Goal: Task Accomplishment & Management: Use online tool/utility

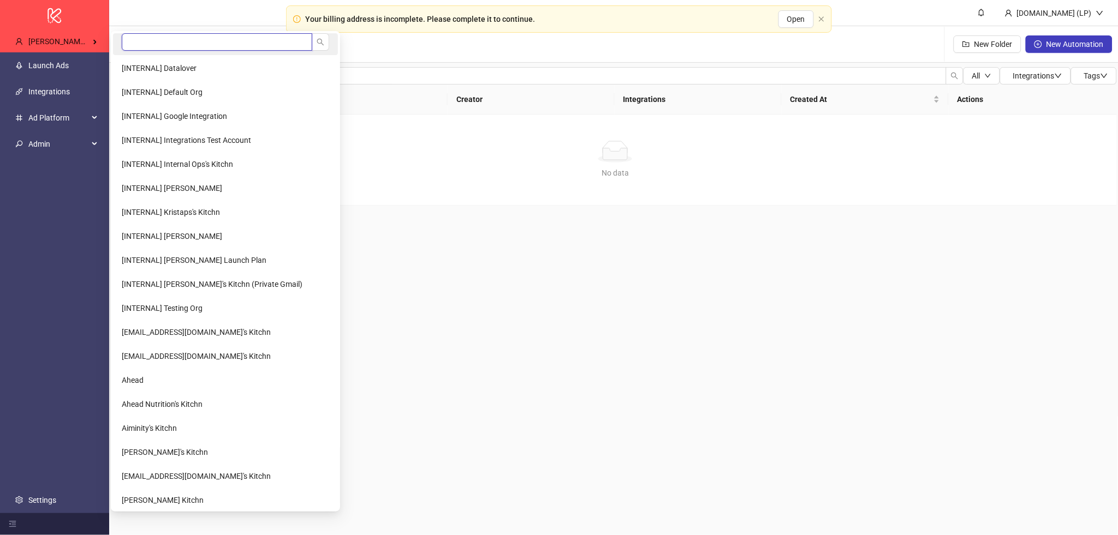
click at [143, 34] on input "search" at bounding box center [217, 41] width 190 height 17
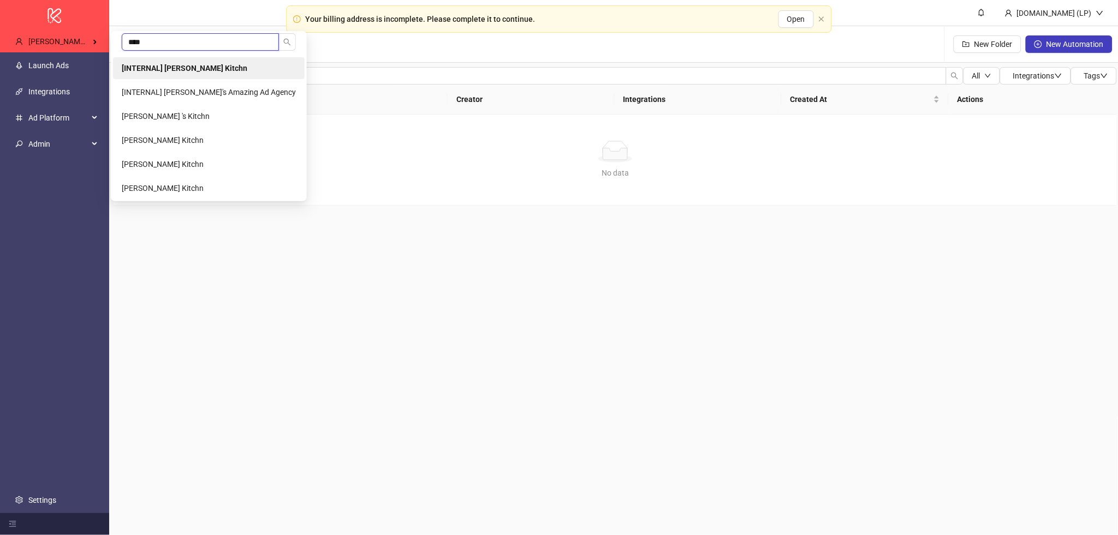
type input "****"
click at [177, 62] on li "[INTERNAL] Laura Pineda's Kitchn" at bounding box center [209, 68] width 192 height 22
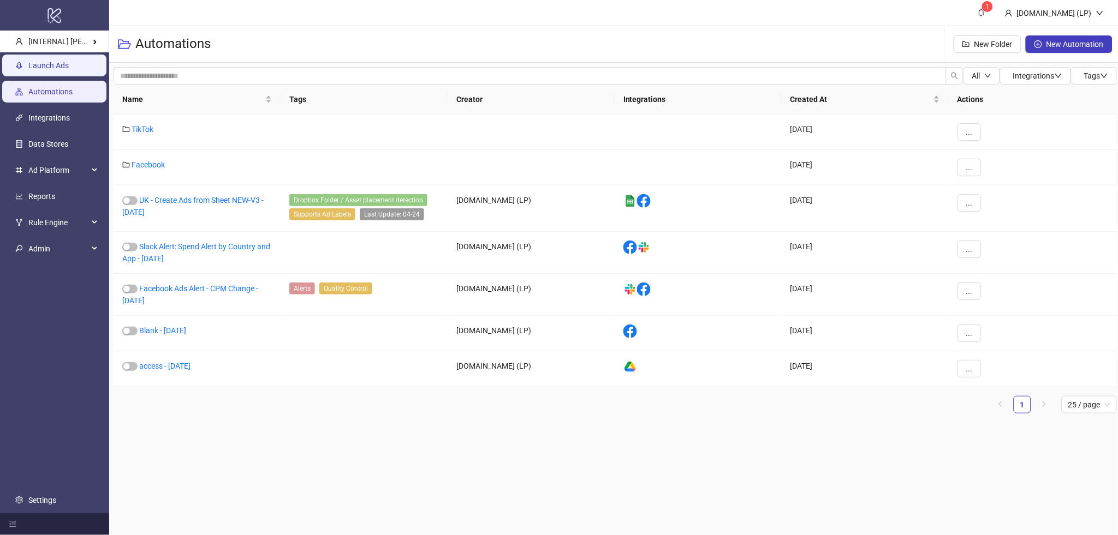
click at [69, 70] on link "Launch Ads" at bounding box center [48, 66] width 40 height 9
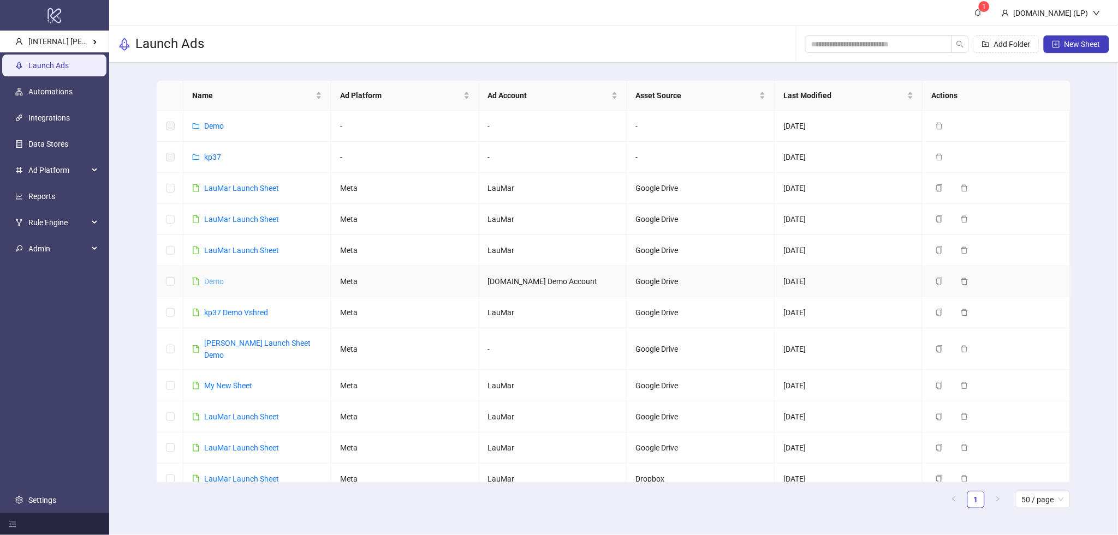
click at [213, 284] on link "Demo" at bounding box center [214, 281] width 20 height 9
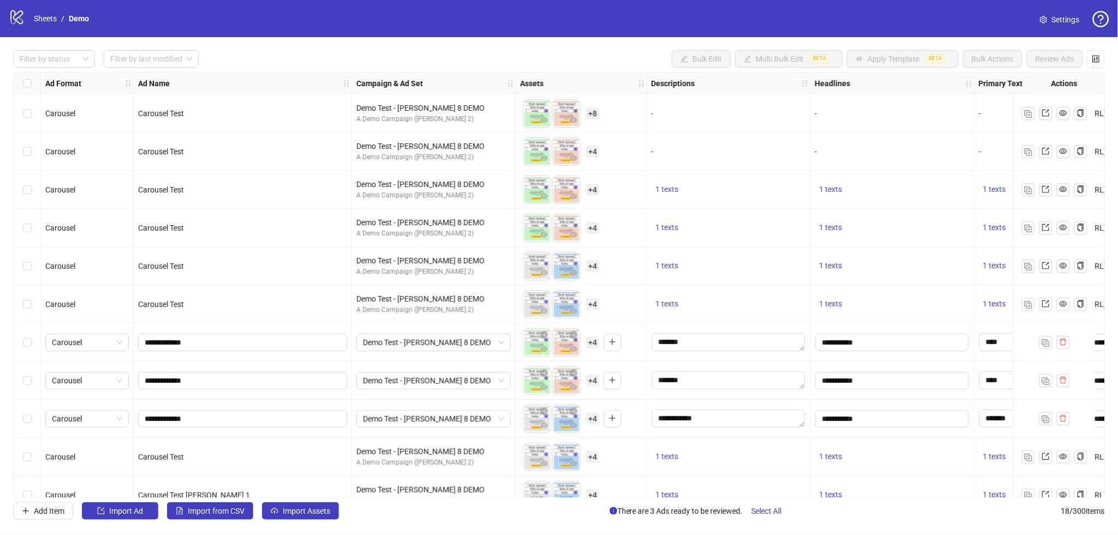
click at [29, 76] on div "Select all rows" at bounding box center [27, 84] width 27 height 22
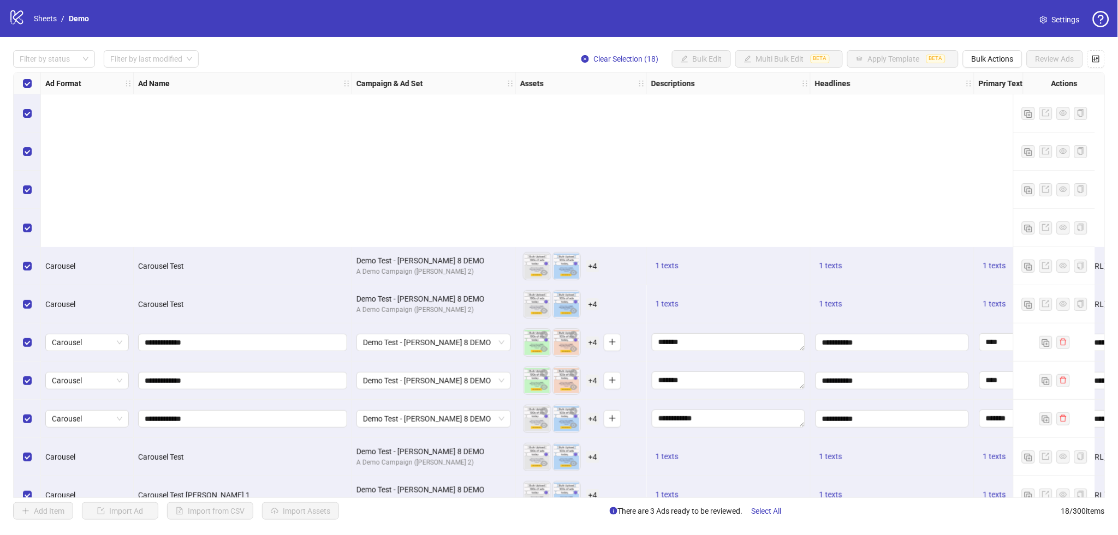
scroll to position [288, 0]
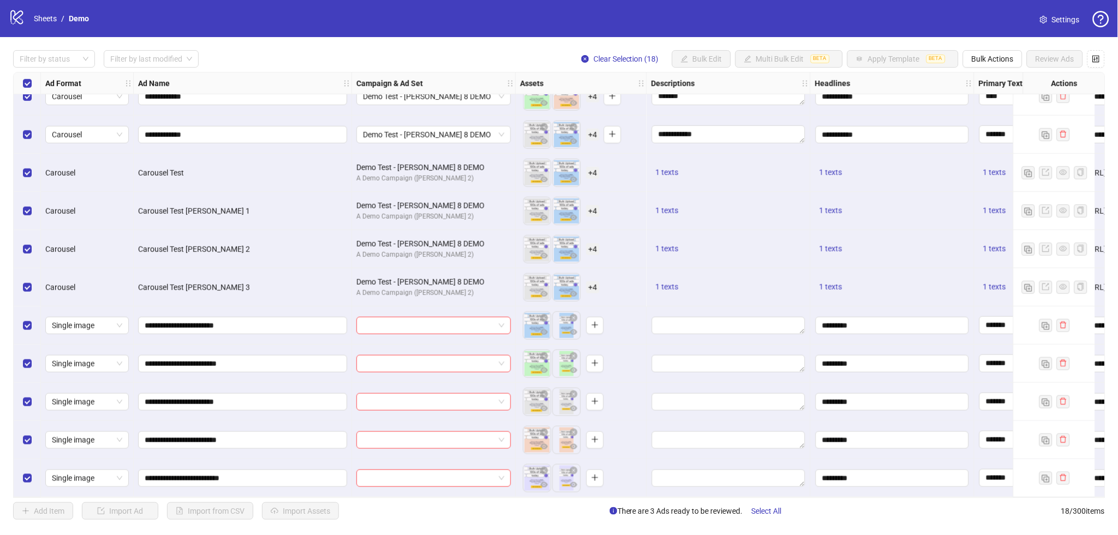
click at [1064, 15] on span "Settings" at bounding box center [1066, 20] width 28 height 12
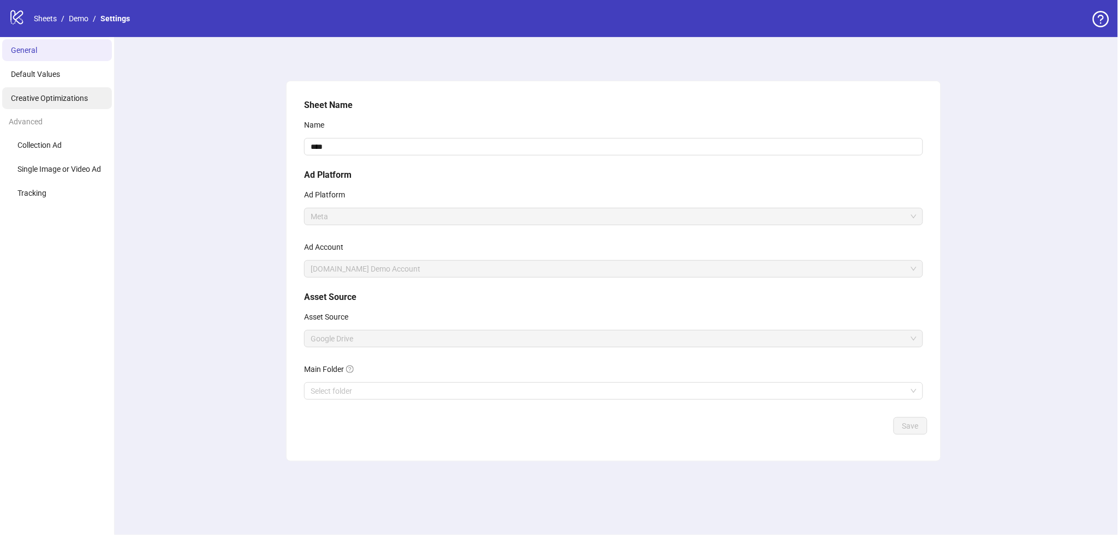
click at [63, 94] on span "Creative Optimizations" at bounding box center [49, 98] width 77 height 9
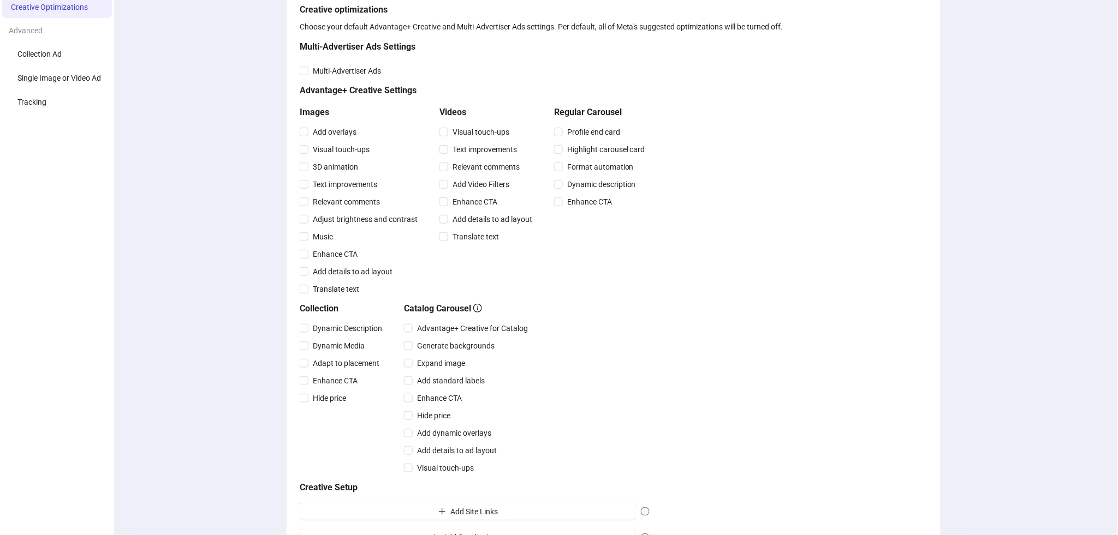
scroll to position [257, 0]
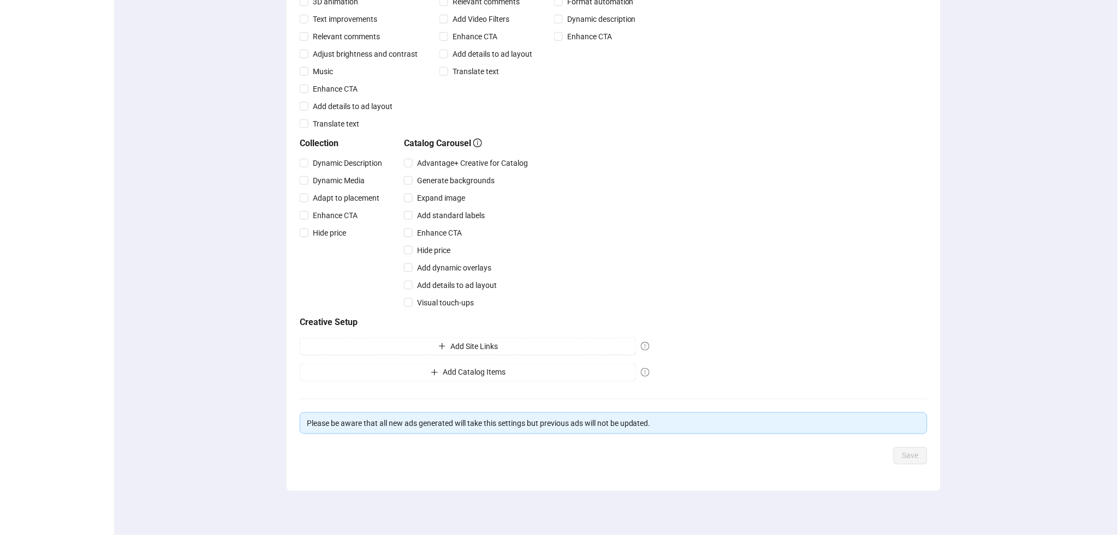
click at [448, 363] on div "Multi-Advertiser Ads Settings Multi-Advertiser Ads Advantage+ Creative Settings…" at bounding box center [475, 130] width 350 height 511
click at [448, 365] on button "Add Catalog Items" at bounding box center [468, 372] width 337 height 17
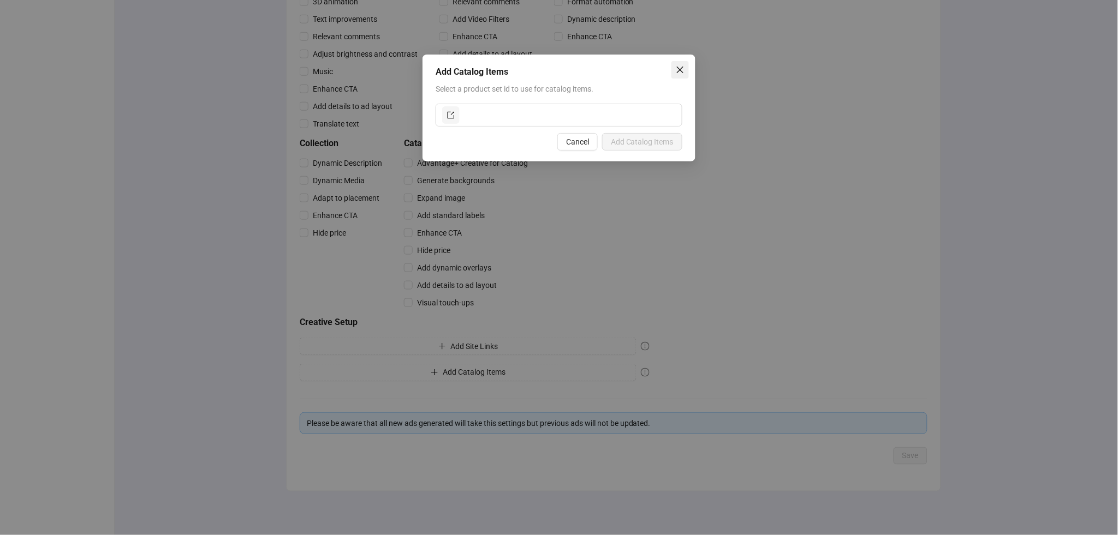
click at [681, 75] on button "Close" at bounding box center [679, 69] width 17 height 17
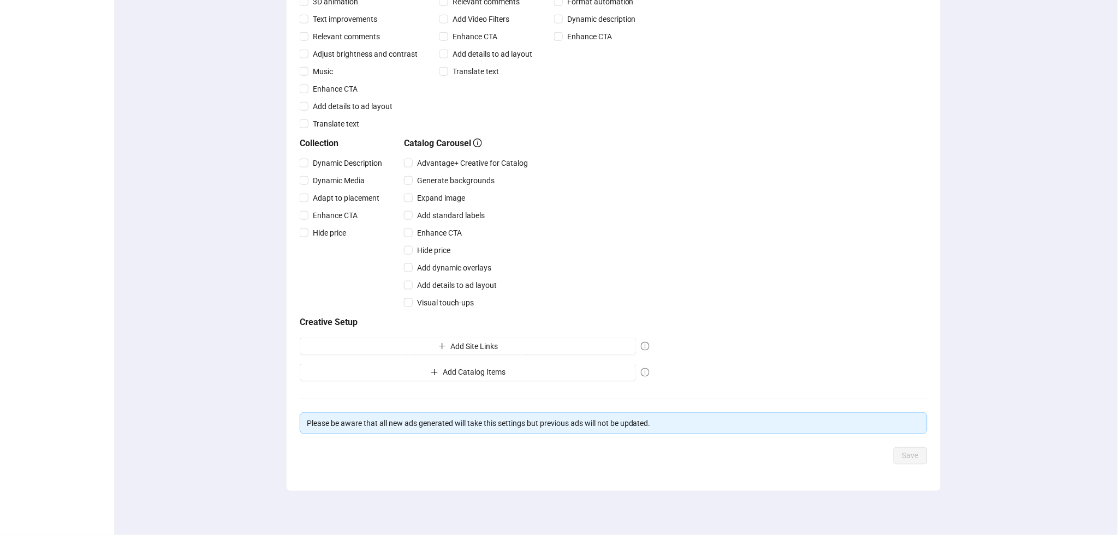
scroll to position [0, 0]
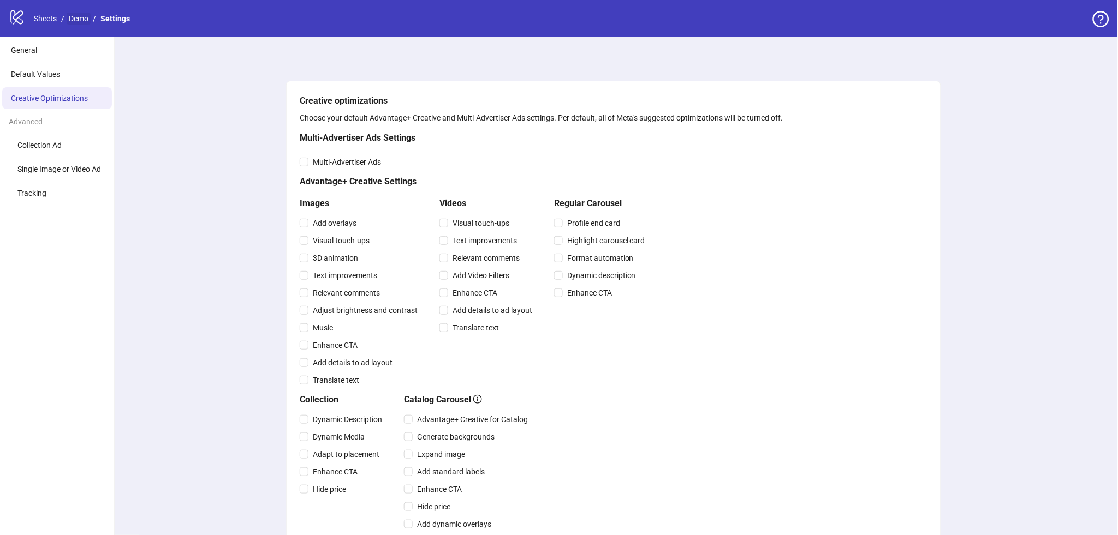
click at [81, 16] on link "Demo" at bounding box center [79, 19] width 24 height 12
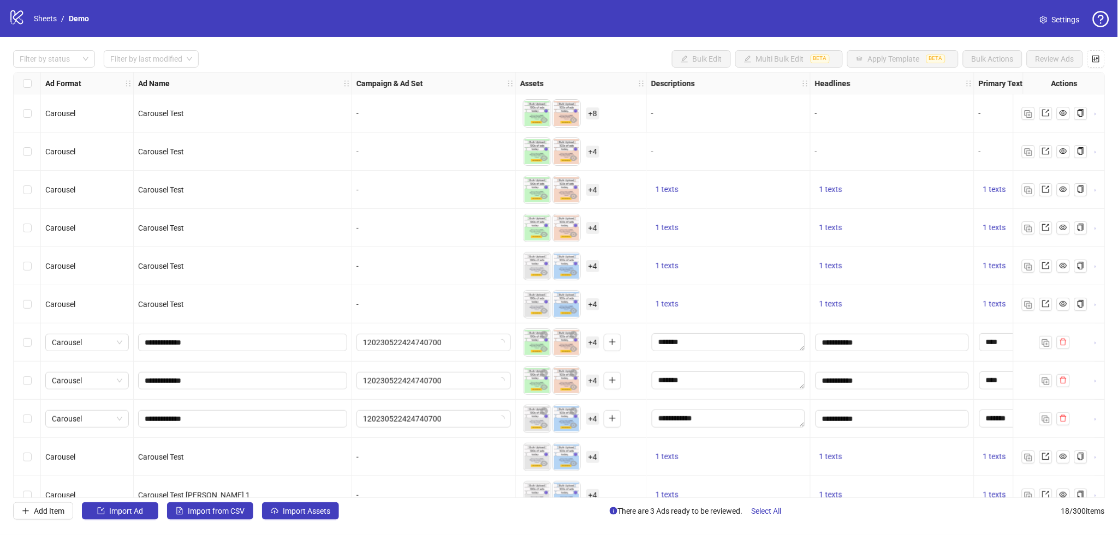
scroll to position [288, 0]
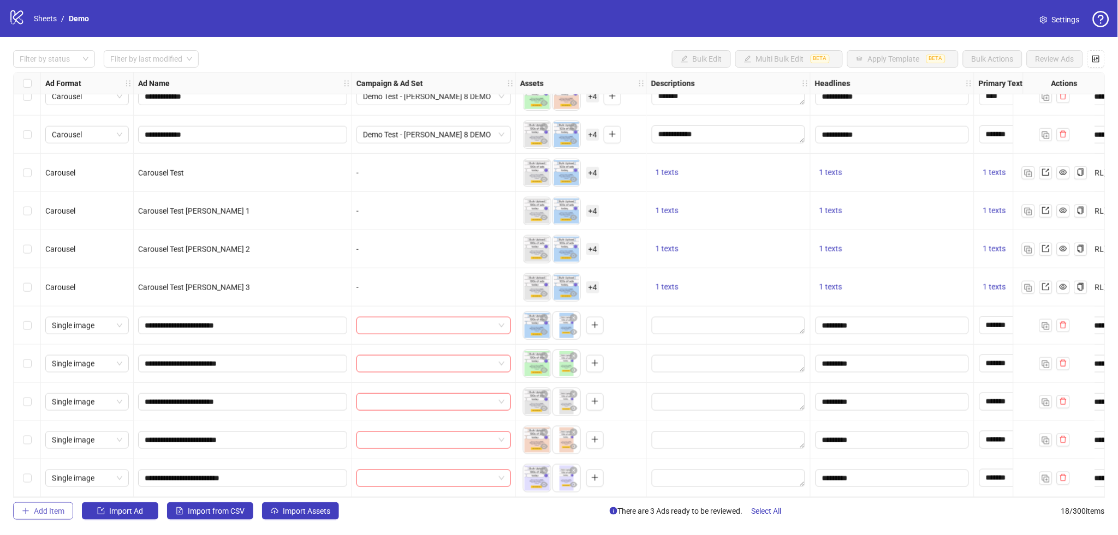
click at [46, 510] on span "Add Item" at bounding box center [49, 511] width 31 height 9
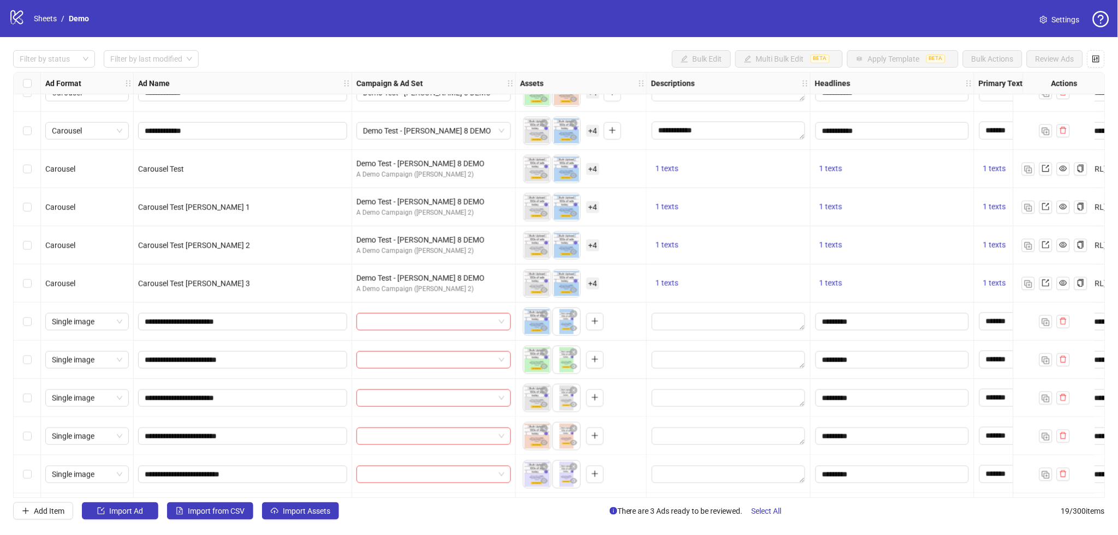
scroll to position [326, 0]
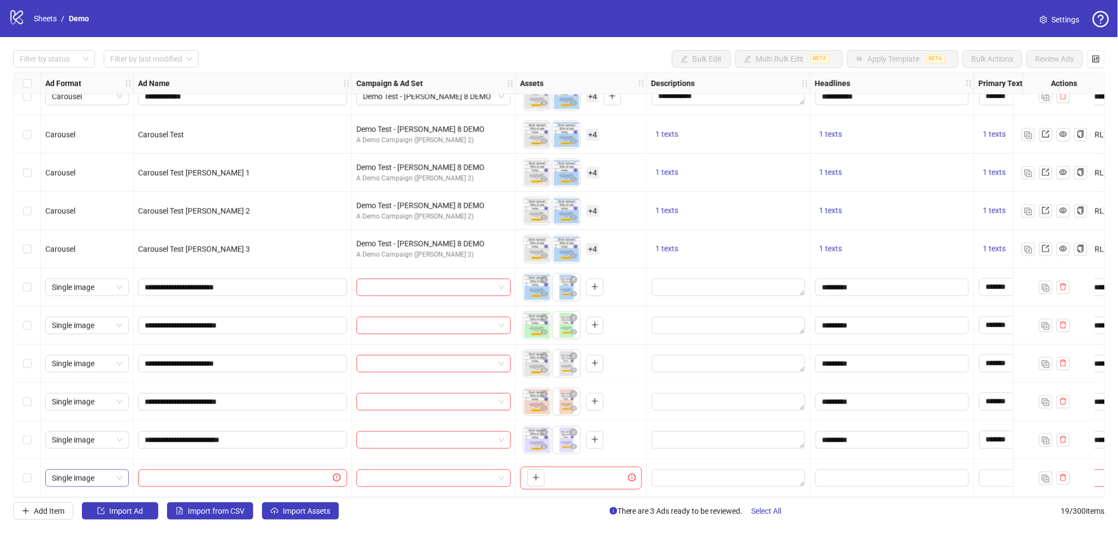
click at [112, 472] on span "Single image" at bounding box center [87, 478] width 70 height 16
click at [85, 400] on div "Collection" at bounding box center [87, 400] width 66 height 12
click at [23, 503] on button "Add Item" at bounding box center [43, 511] width 60 height 17
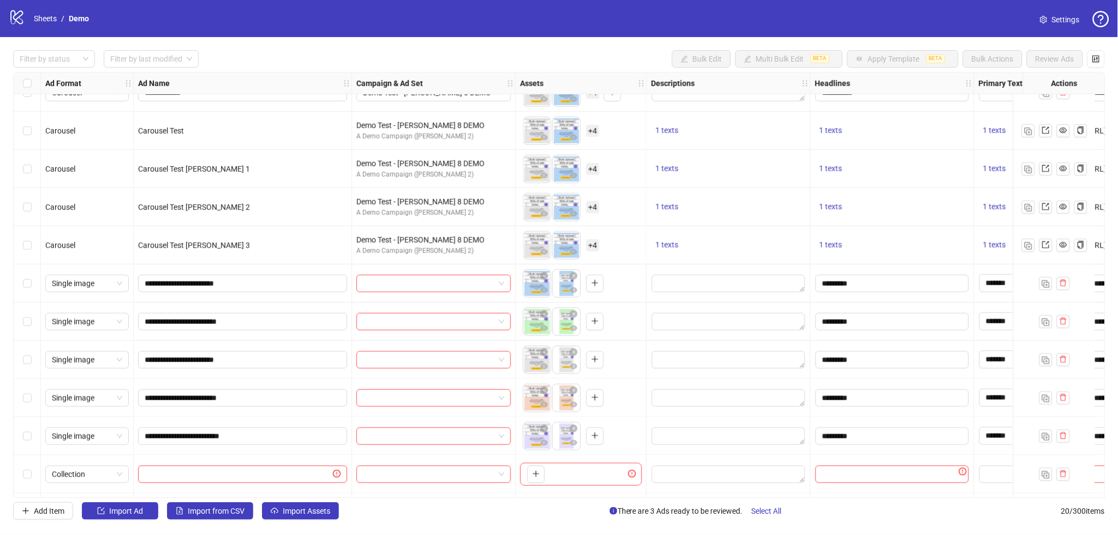
scroll to position [365, 0]
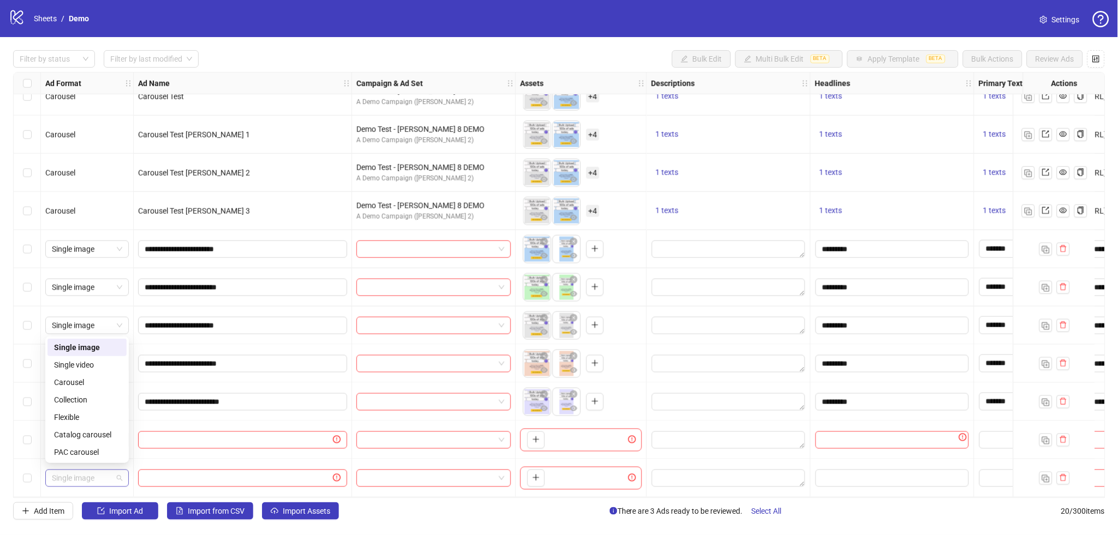
click at [93, 476] on span "Single image" at bounding box center [87, 478] width 70 height 16
click at [88, 431] on div "Catalog carousel" at bounding box center [87, 435] width 66 height 12
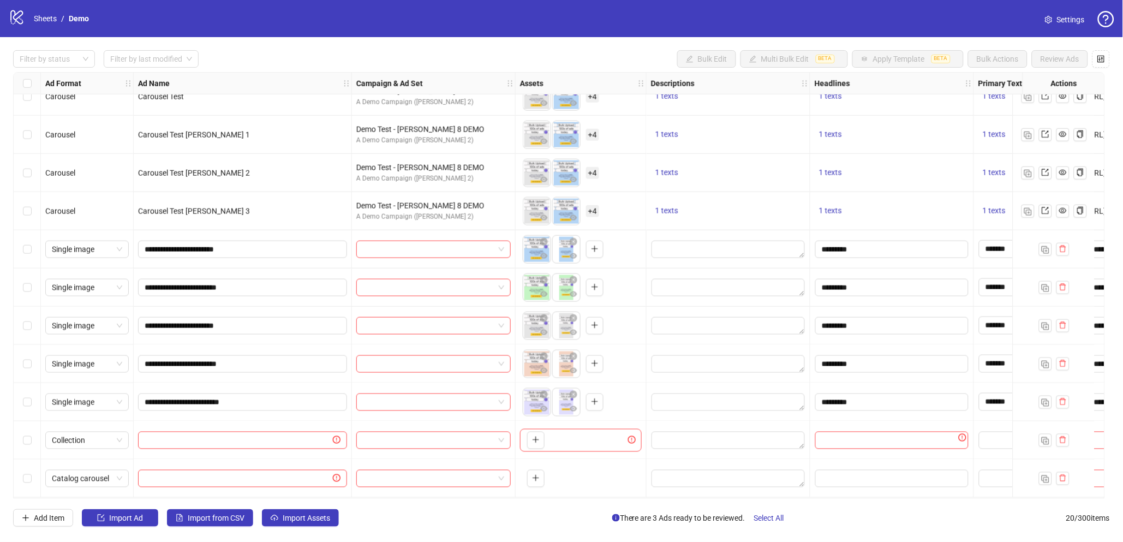
scroll to position [358, 0]
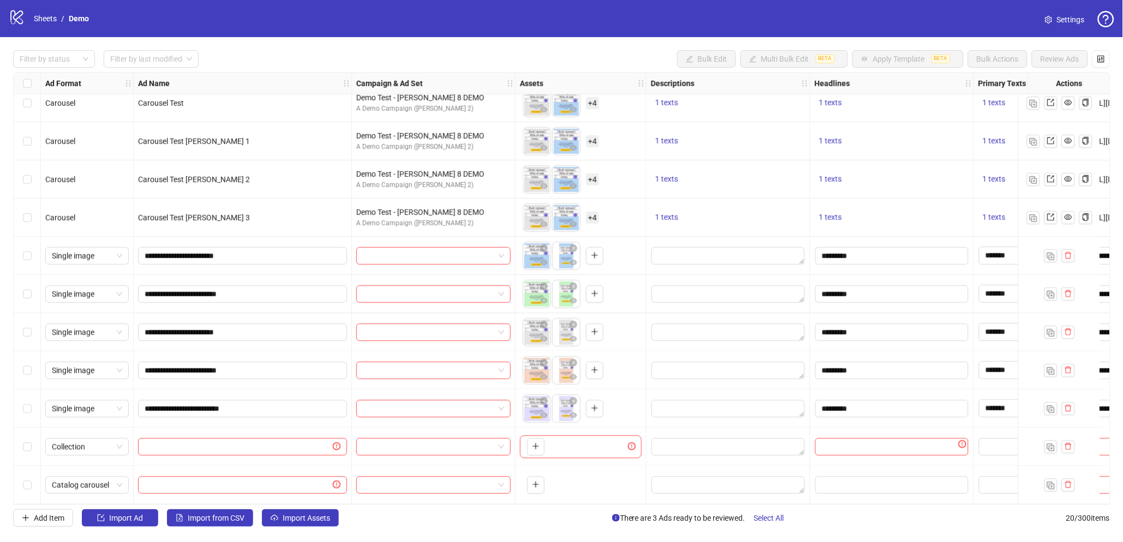
click at [1071, 22] on span "Settings" at bounding box center [1071, 20] width 28 height 12
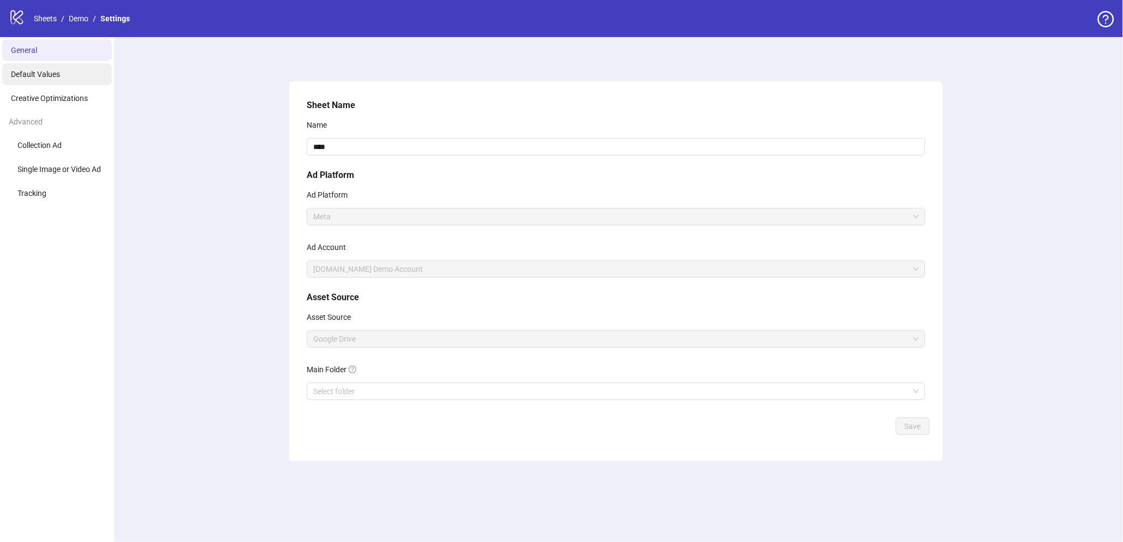
click at [63, 82] on li "Default Values" at bounding box center [57, 74] width 110 height 22
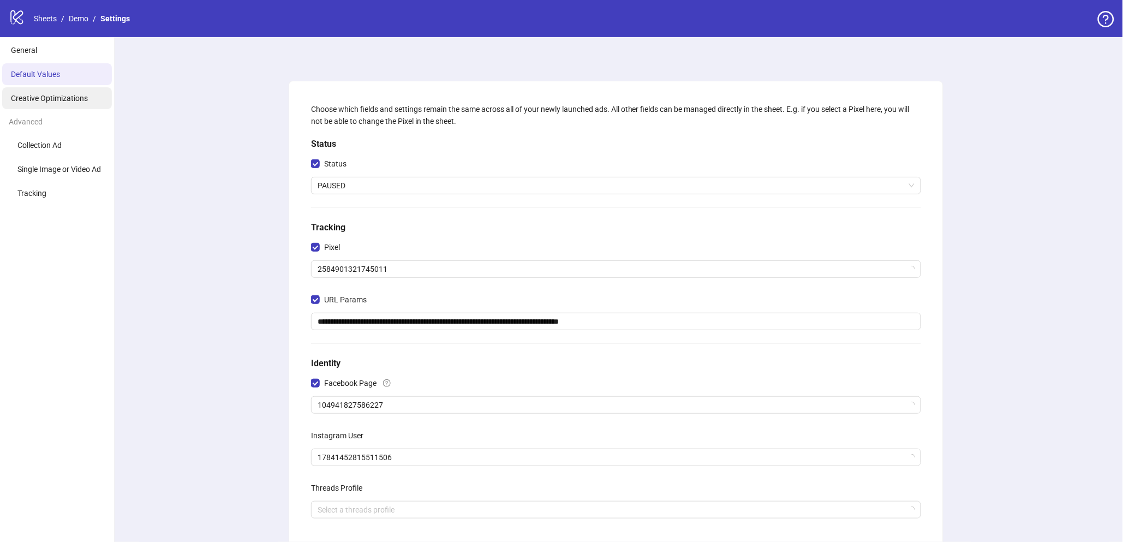
click at [50, 96] on span "Creative Optimizations" at bounding box center [49, 98] width 77 height 9
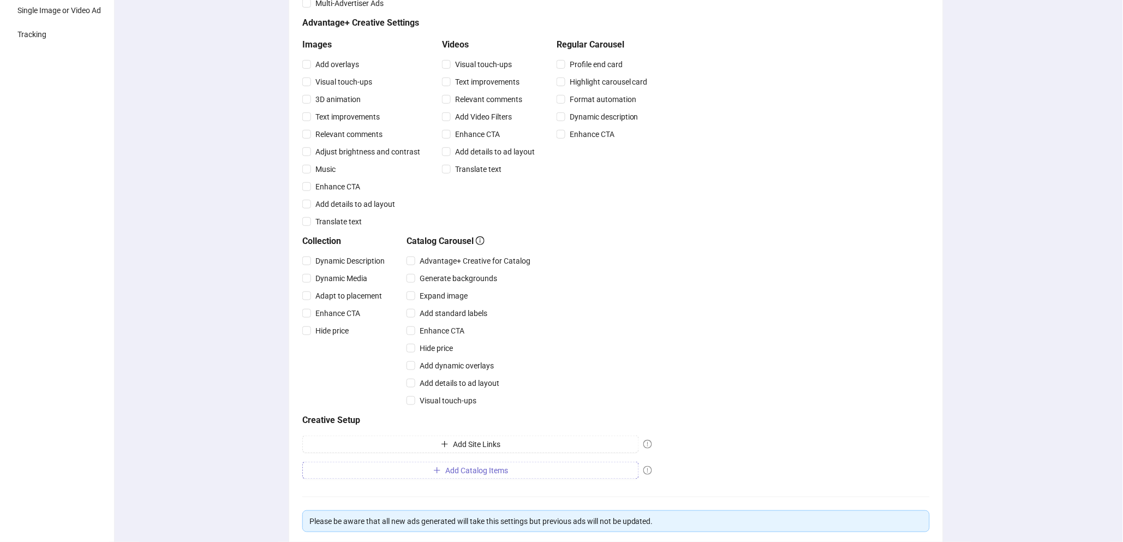
scroll to position [158, 0]
click at [478, 458] on div "Multi-Advertiser Ads Settings Multi-Advertiser Ads Advantage+ Creative Settings…" at bounding box center [477, 228] width 350 height 511
click at [470, 470] on span "Add Catalog Items" at bounding box center [476, 471] width 63 height 9
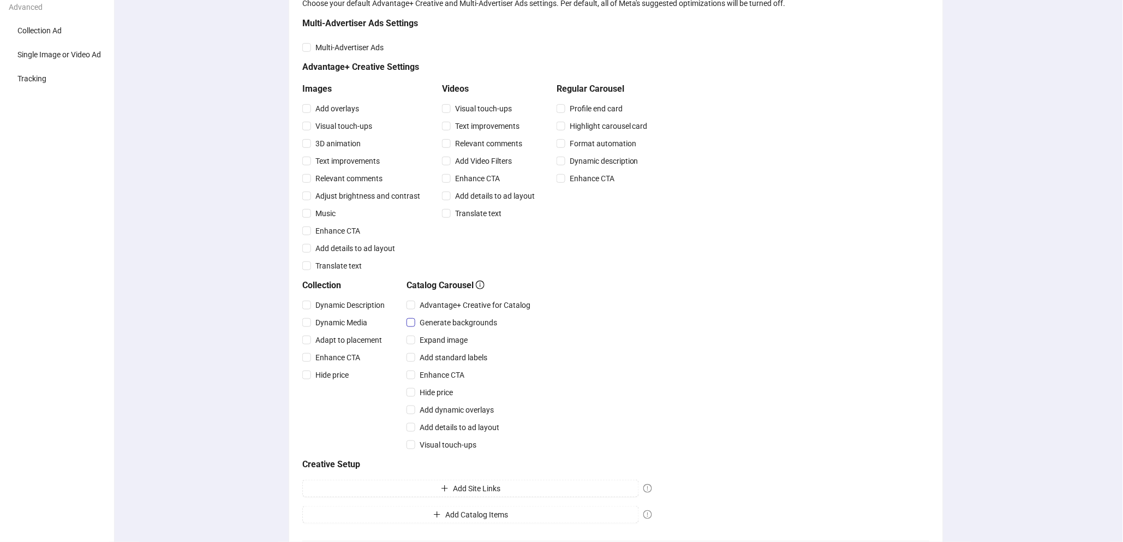
scroll to position [111, 0]
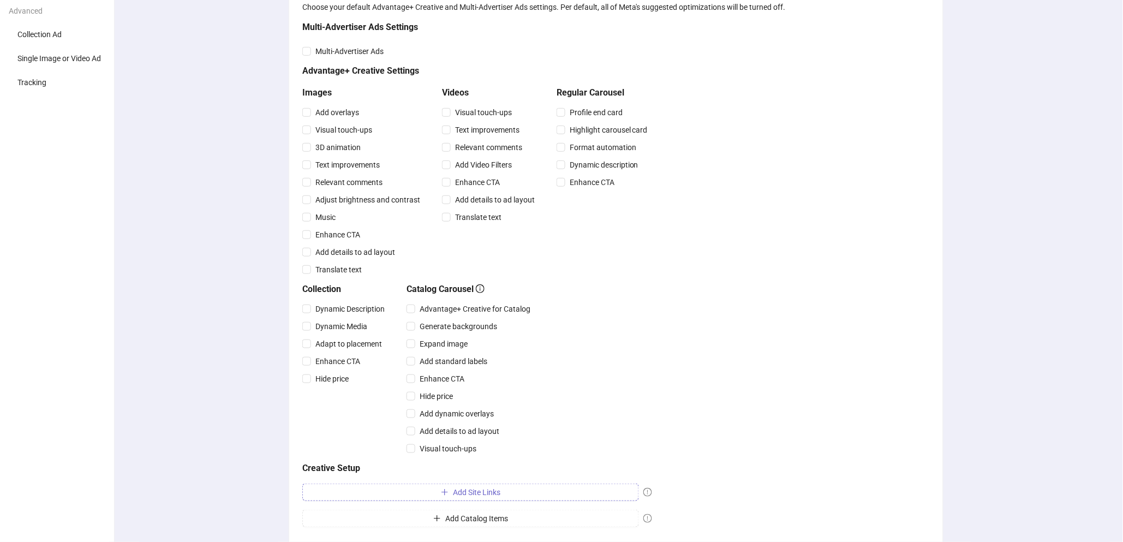
click at [486, 488] on span "Add Site Links" at bounding box center [476, 492] width 47 height 9
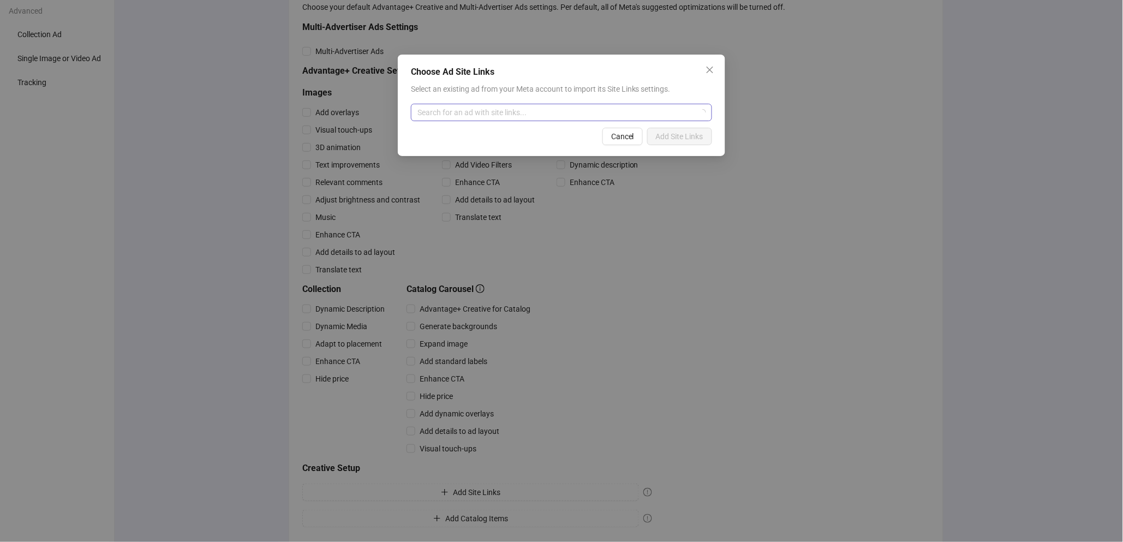
click at [492, 110] on input "search" at bounding box center [557, 112] width 278 height 16
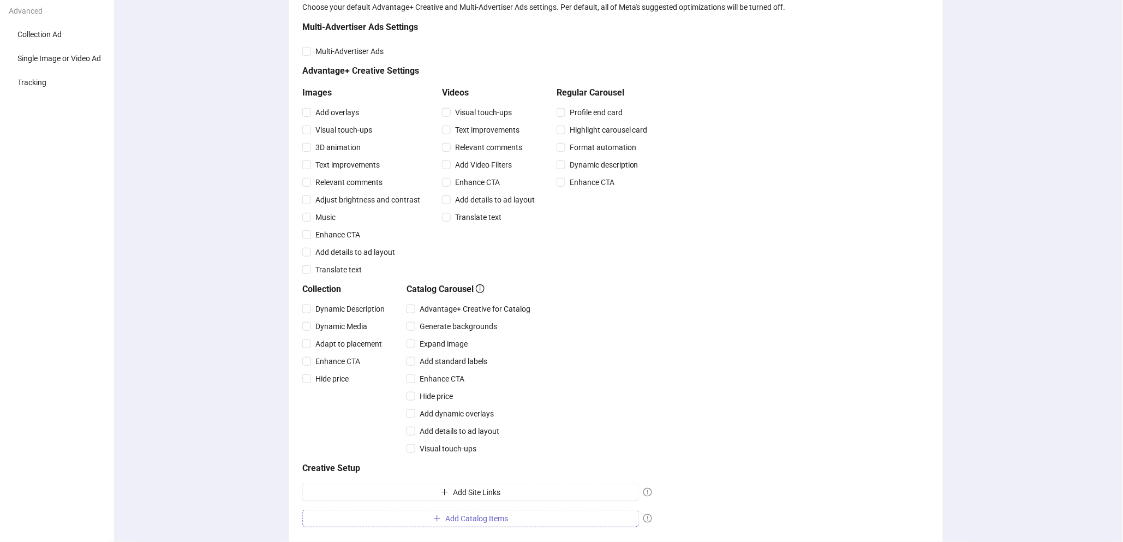
click at [494, 518] on span "Add Catalog Items" at bounding box center [476, 518] width 63 height 9
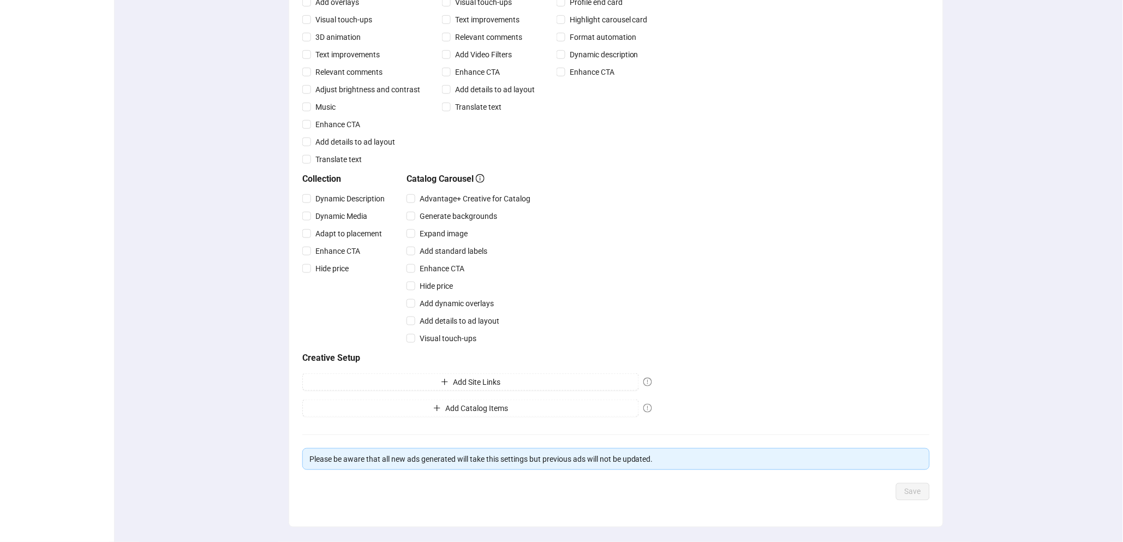
scroll to position [249, 0]
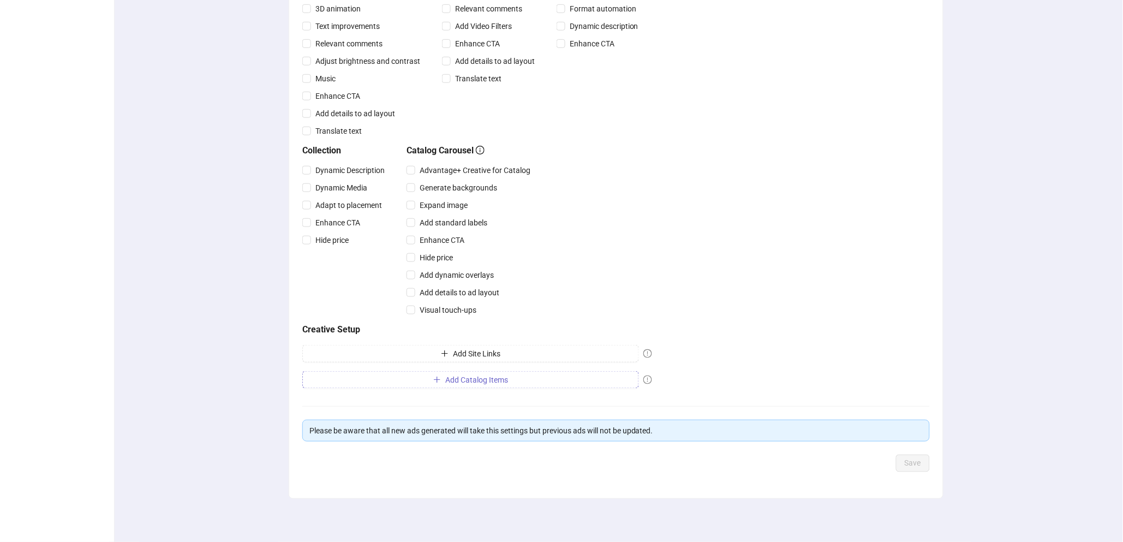
click at [455, 386] on button "Add Catalog Items" at bounding box center [470, 379] width 337 height 17
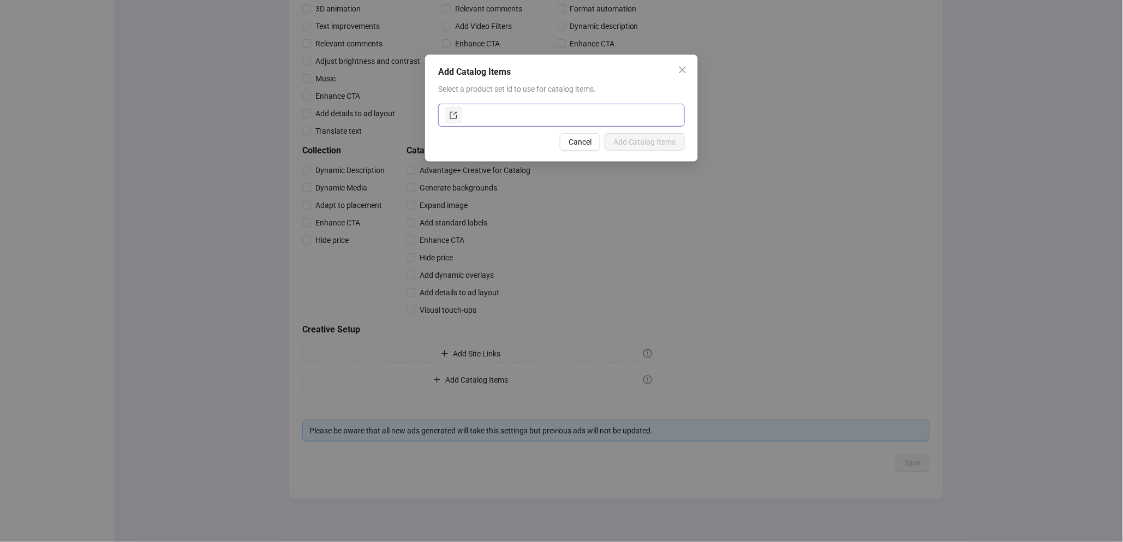
click at [442, 116] on span at bounding box center [561, 115] width 247 height 23
click at [455, 115] on icon "export" at bounding box center [454, 115] width 8 height 8
click at [691, 72] on span "Close" at bounding box center [682, 69] width 17 height 9
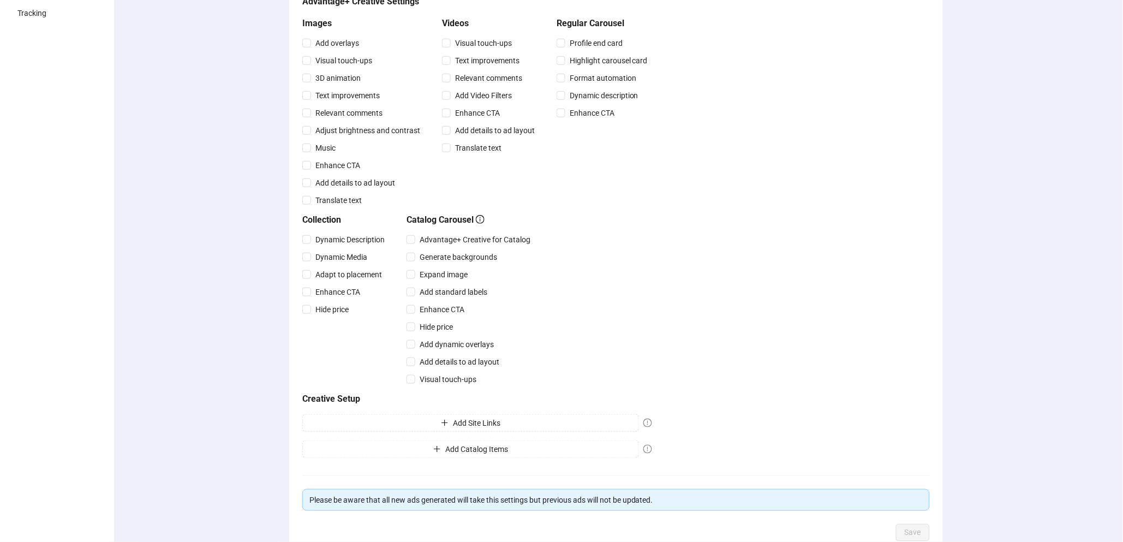
scroll to position [0, 0]
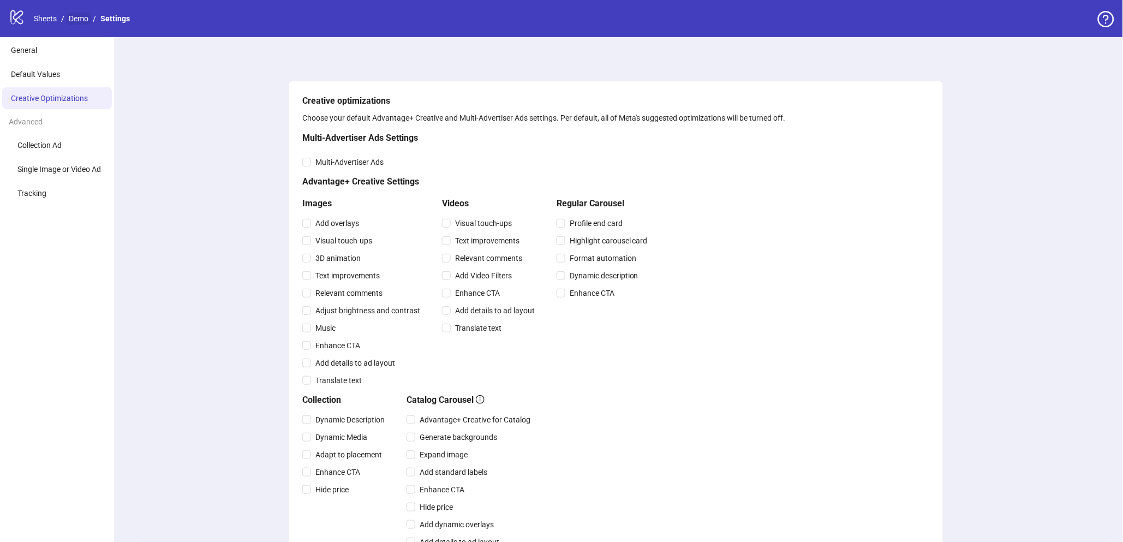
click at [73, 15] on link "Demo" at bounding box center [79, 19] width 24 height 12
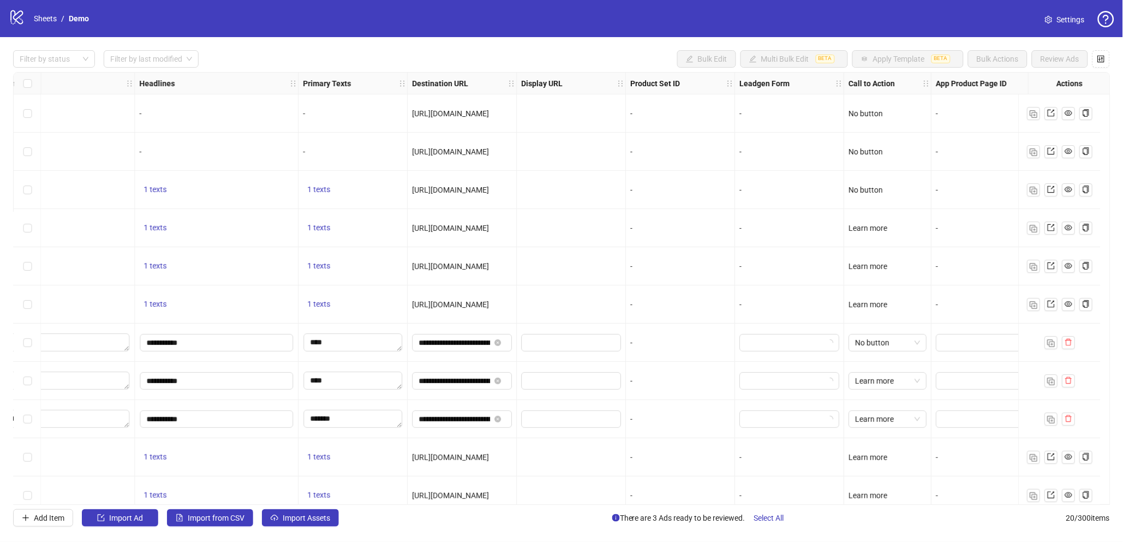
scroll to position [0, 697]
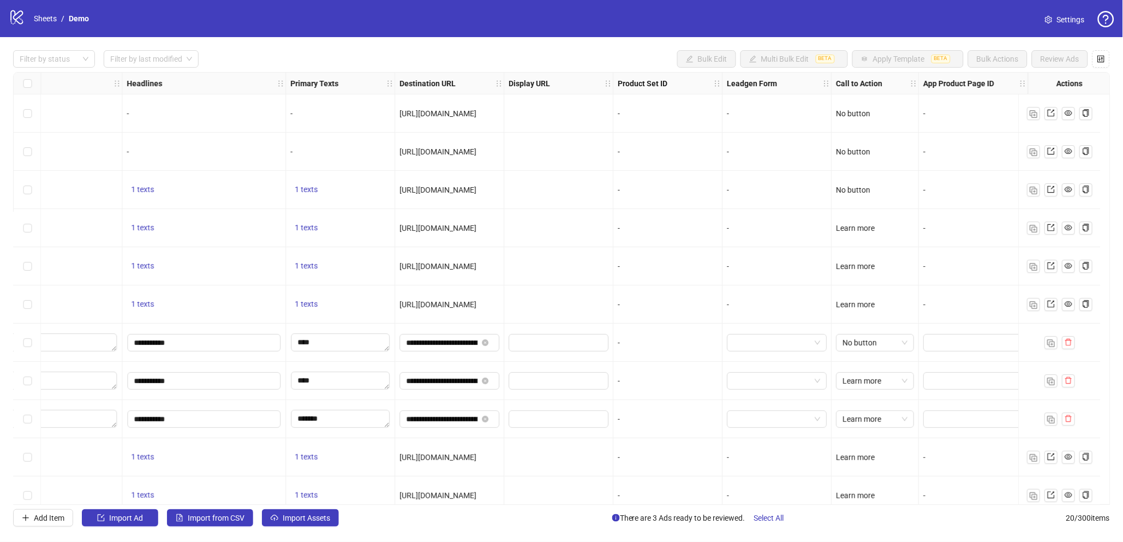
click at [1046, 19] on icon "setting" at bounding box center [1048, 20] width 7 height 8
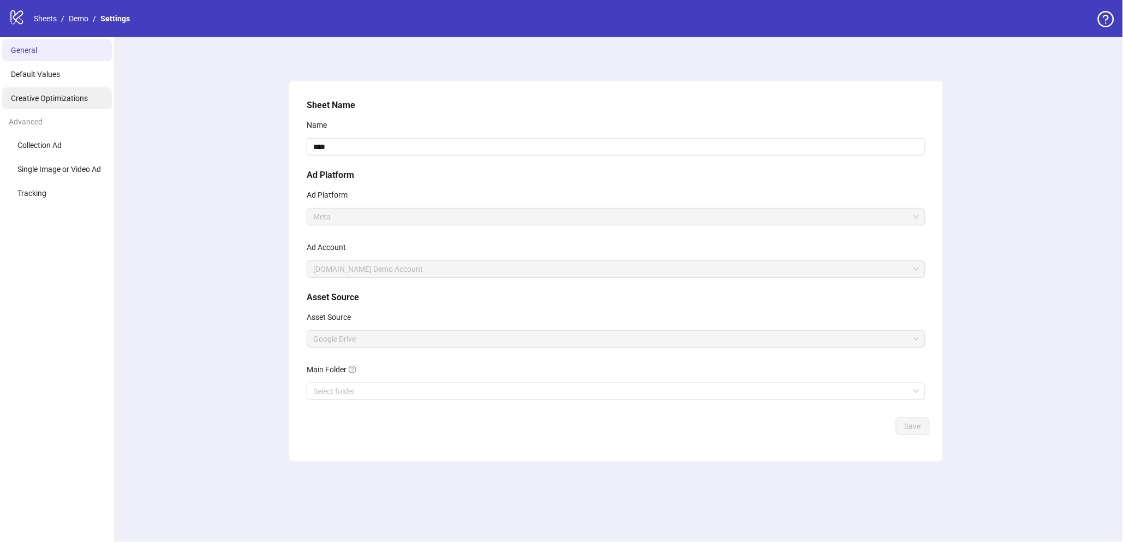
click at [51, 100] on span "Creative Optimizations" at bounding box center [49, 98] width 77 height 9
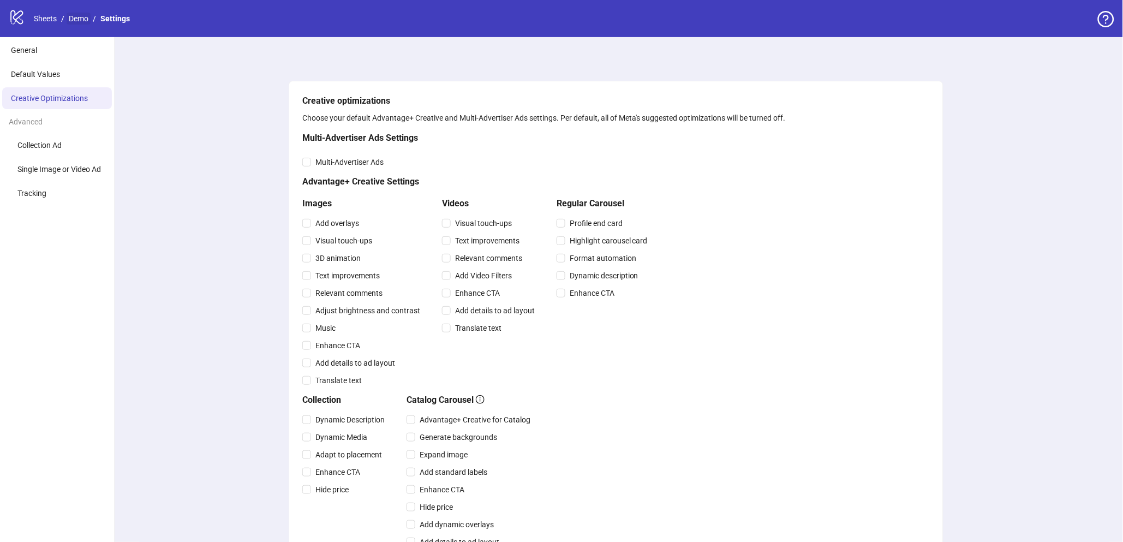
click at [87, 20] on link "Demo" at bounding box center [79, 19] width 24 height 12
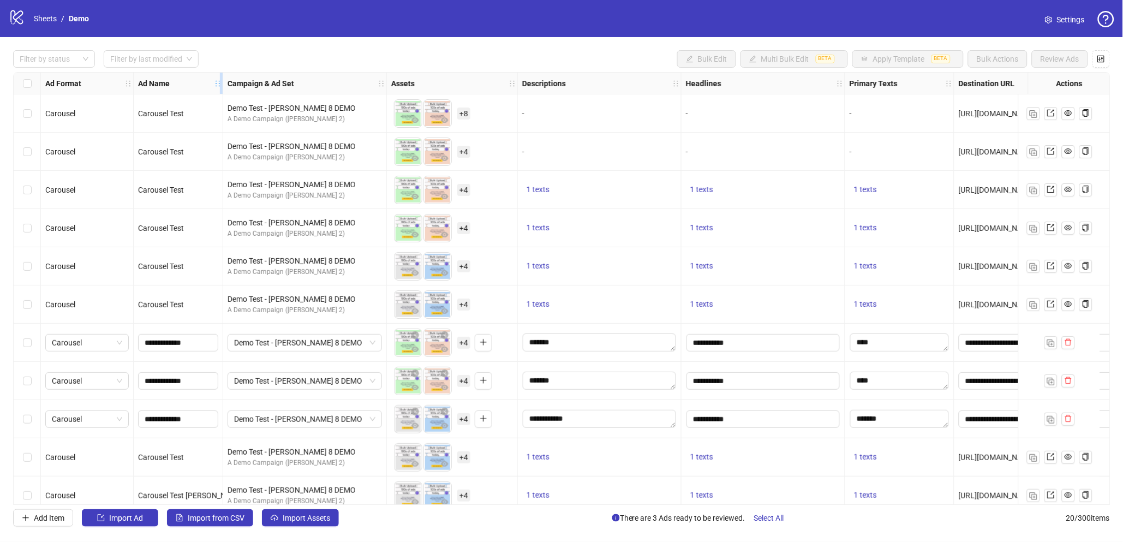
drag, startPoint x: 349, startPoint y: 81, endPoint x: 220, endPoint y: 82, distance: 128.8
click at [220, 82] on icon "holder" at bounding box center [218, 84] width 8 height 8
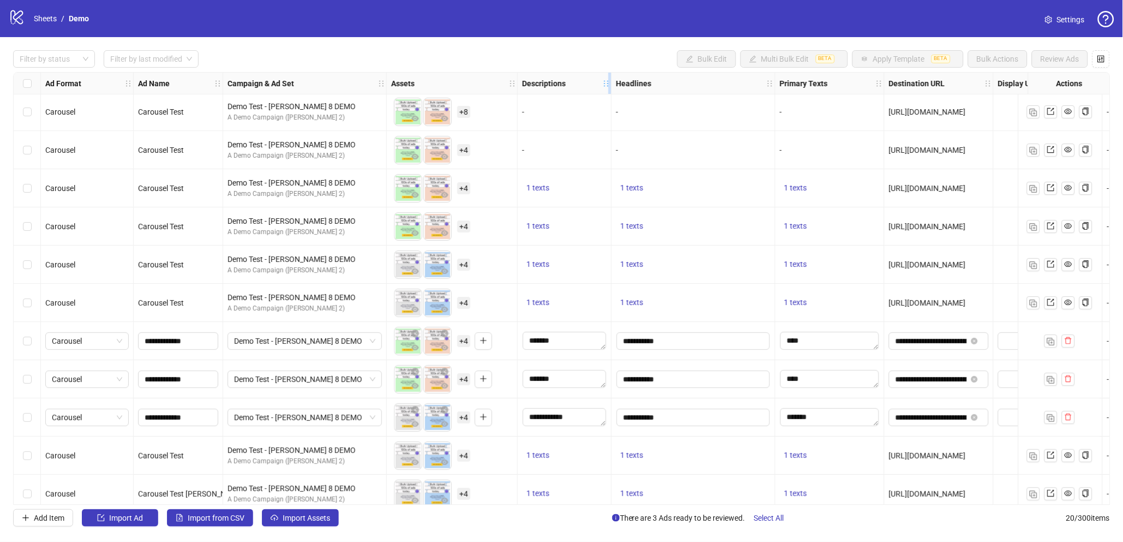
drag, startPoint x: 679, startPoint y: 85, endPoint x: 609, endPoint y: 85, distance: 69.9
click at [609, 85] on icon "holder" at bounding box center [607, 84] width 8 height 8
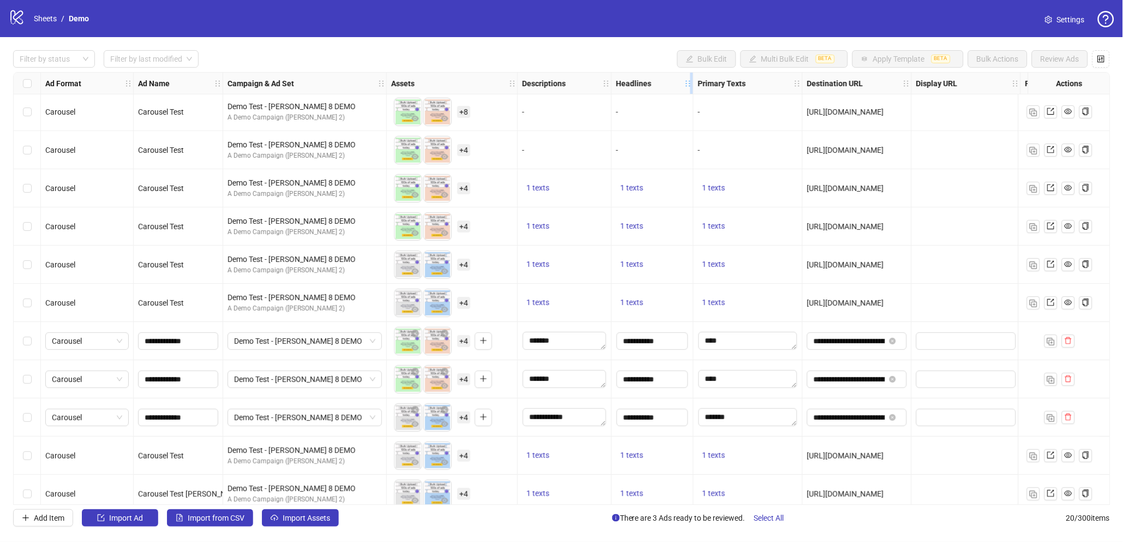
drag, startPoint x: 773, startPoint y: 83, endPoint x: 684, endPoint y: 84, distance: 89.0
click at [690, 84] on div "Resize Headlines column" at bounding box center [691, 83] width 3 height 21
click at [1096, 63] on button "button" at bounding box center [1101, 58] width 17 height 17
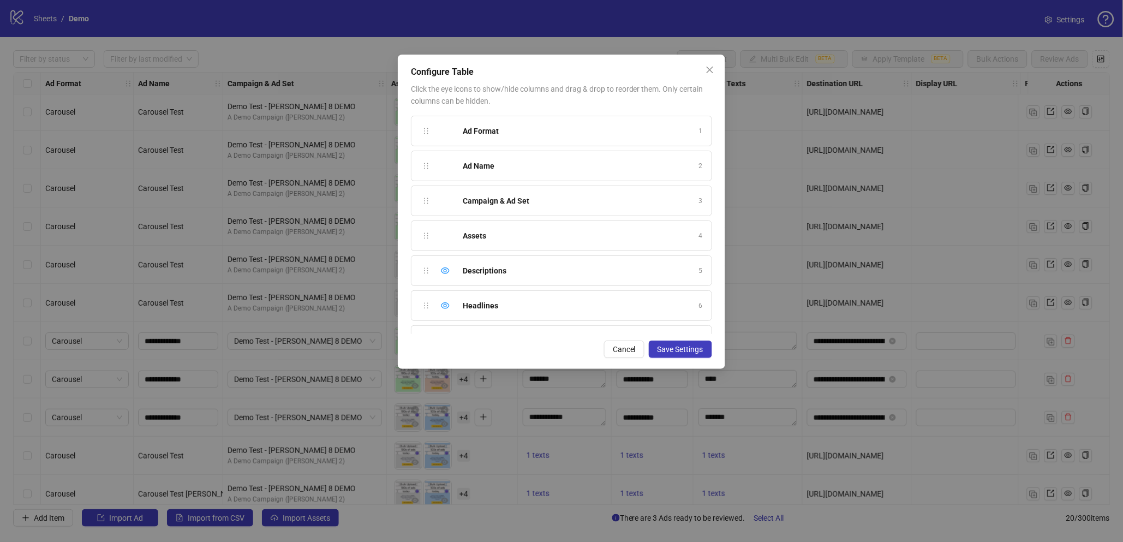
scroll to position [271, 0]
click at [706, 70] on icon "close" at bounding box center [710, 69] width 9 height 9
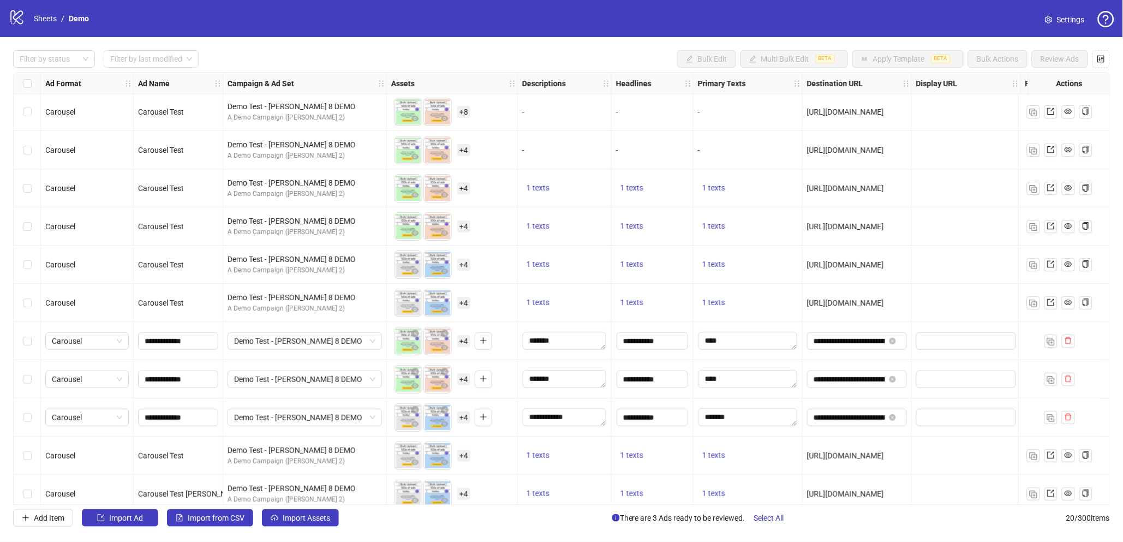
click at [1058, 16] on span "Settings" at bounding box center [1071, 20] width 28 height 12
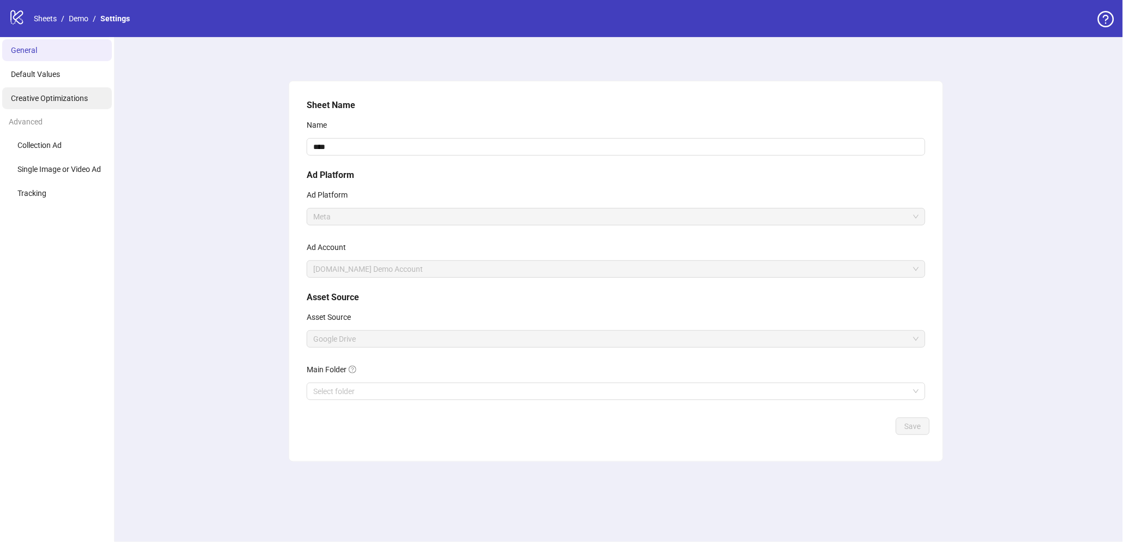
click at [52, 104] on li "Creative Optimizations" at bounding box center [57, 98] width 110 height 22
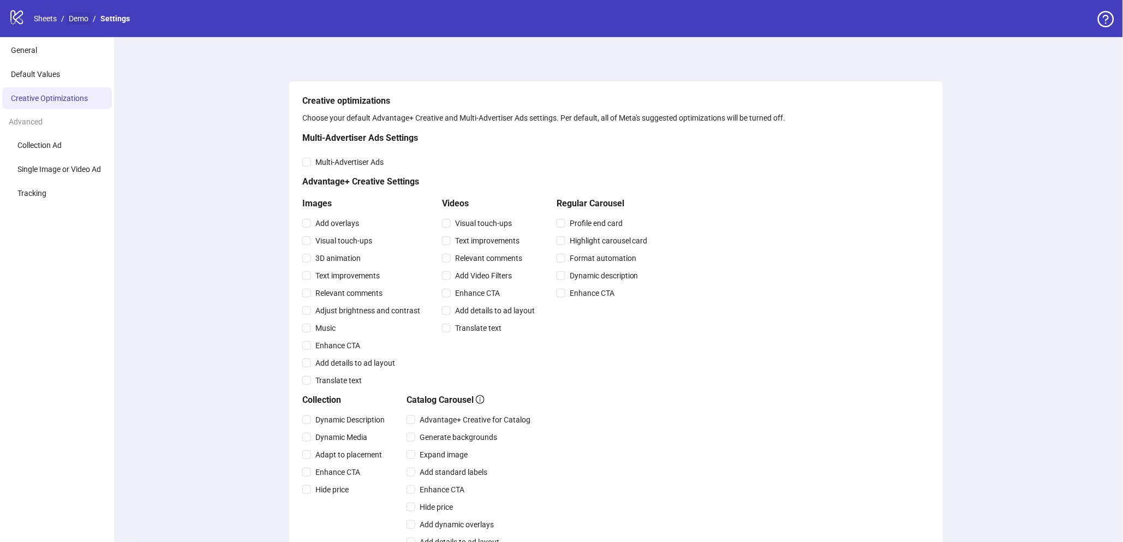
click at [73, 22] on link "Demo" at bounding box center [79, 19] width 24 height 12
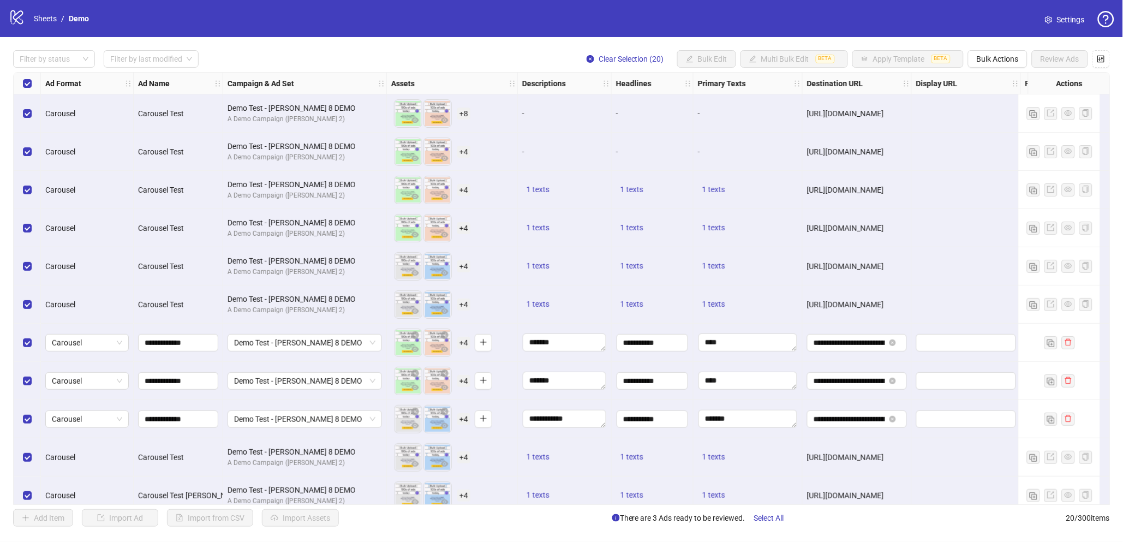
click at [22, 77] on div "Select all rows" at bounding box center [27, 84] width 27 height 22
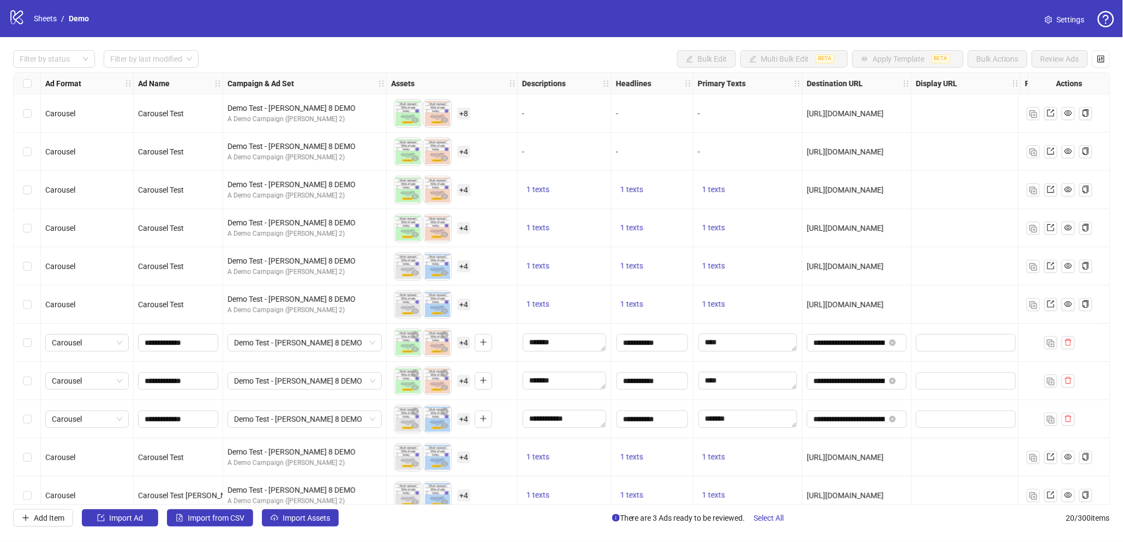
click at [1054, 15] on link "Settings" at bounding box center [1064, 19] width 57 height 17
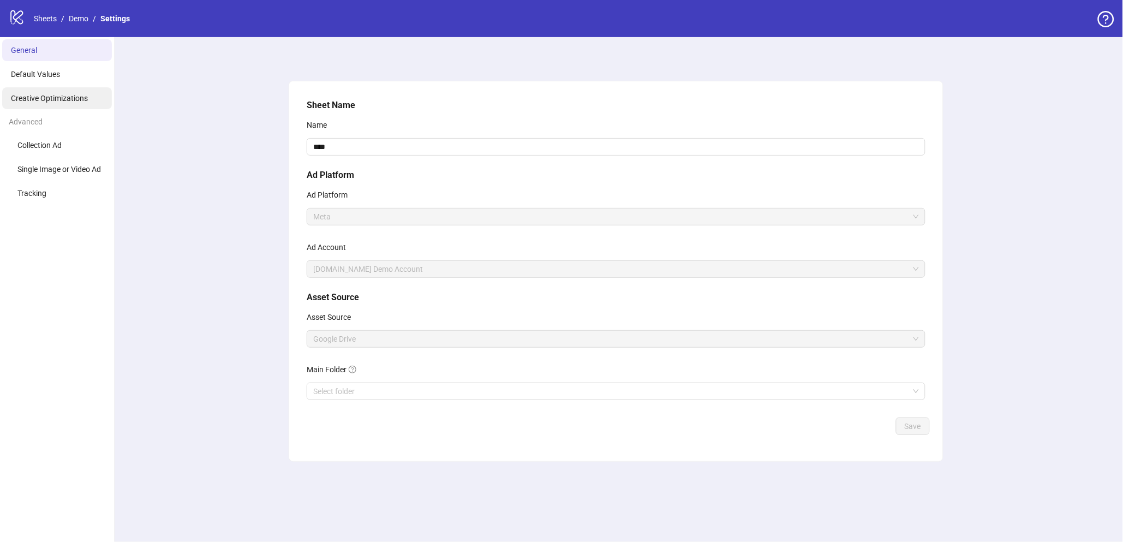
click at [17, 106] on li "Creative Optimizations" at bounding box center [57, 98] width 110 height 22
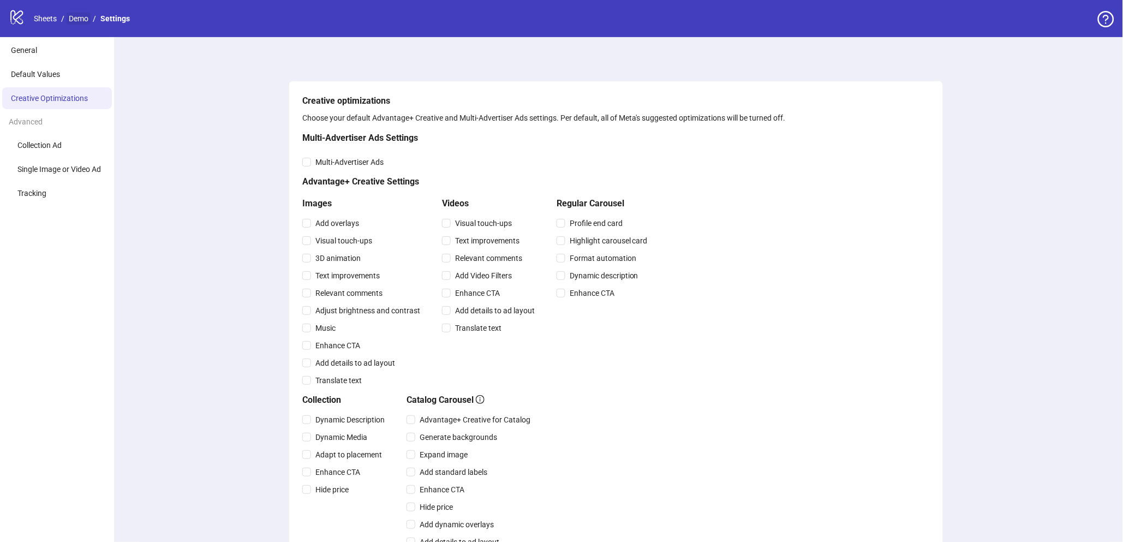
click at [82, 20] on link "Demo" at bounding box center [79, 19] width 24 height 12
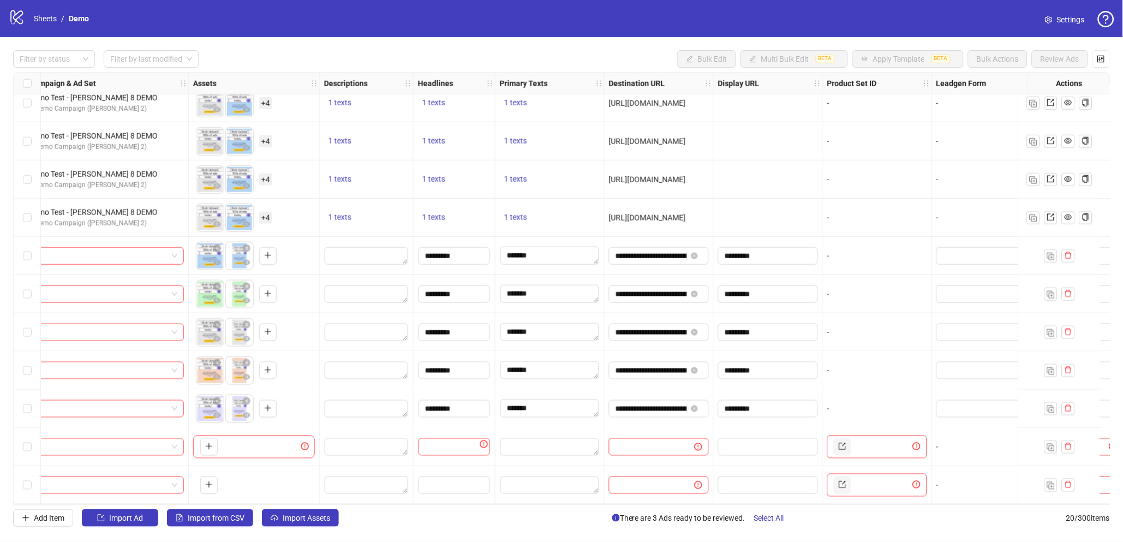
scroll to position [358, 0]
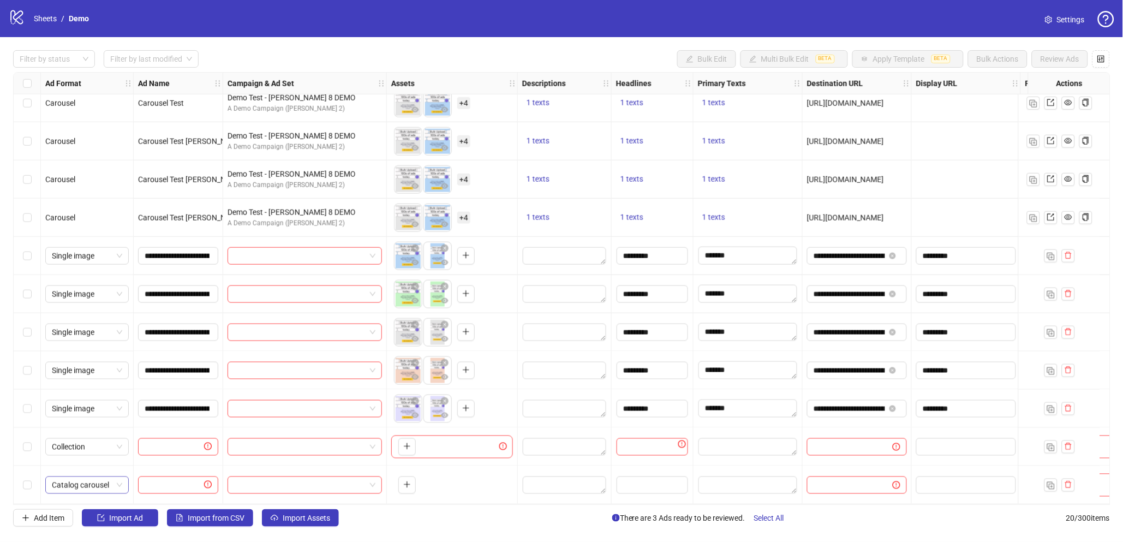
click at [104, 481] on span "Catalog carousel" at bounding box center [87, 485] width 70 height 16
click at [306, 454] on div at bounding box center [305, 447] width 164 height 38
click at [108, 443] on span "Collection" at bounding box center [87, 447] width 70 height 16
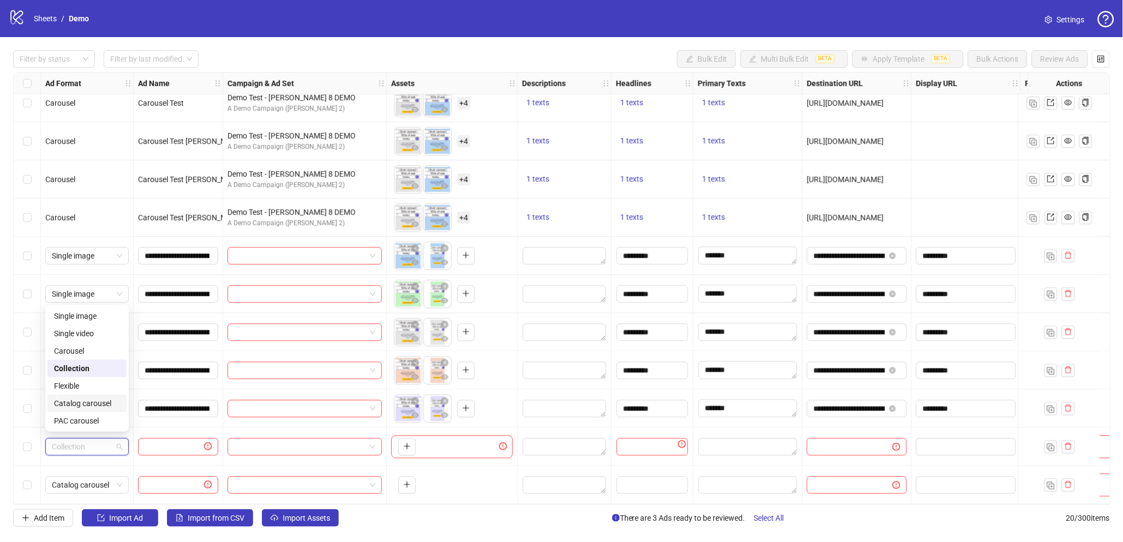
click at [91, 402] on div "Catalog carousel" at bounding box center [87, 403] width 66 height 12
click at [92, 444] on span "Catalog carousel" at bounding box center [87, 447] width 70 height 16
click at [461, 439] on div "To pick up a draggable item, press the space bar. While dragging, use the arrow…" at bounding box center [452, 447] width 122 height 23
click at [100, 439] on span "Catalog carousel" at bounding box center [87, 447] width 70 height 16
click at [102, 360] on div "Collection" at bounding box center [86, 368] width 79 height 17
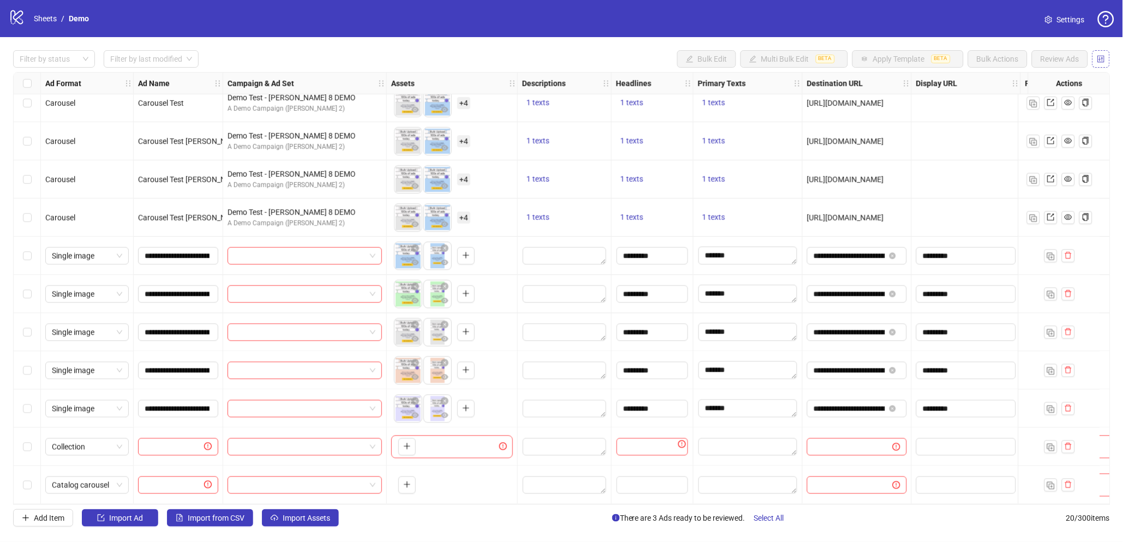
click at [1095, 58] on button "button" at bounding box center [1101, 58] width 17 height 17
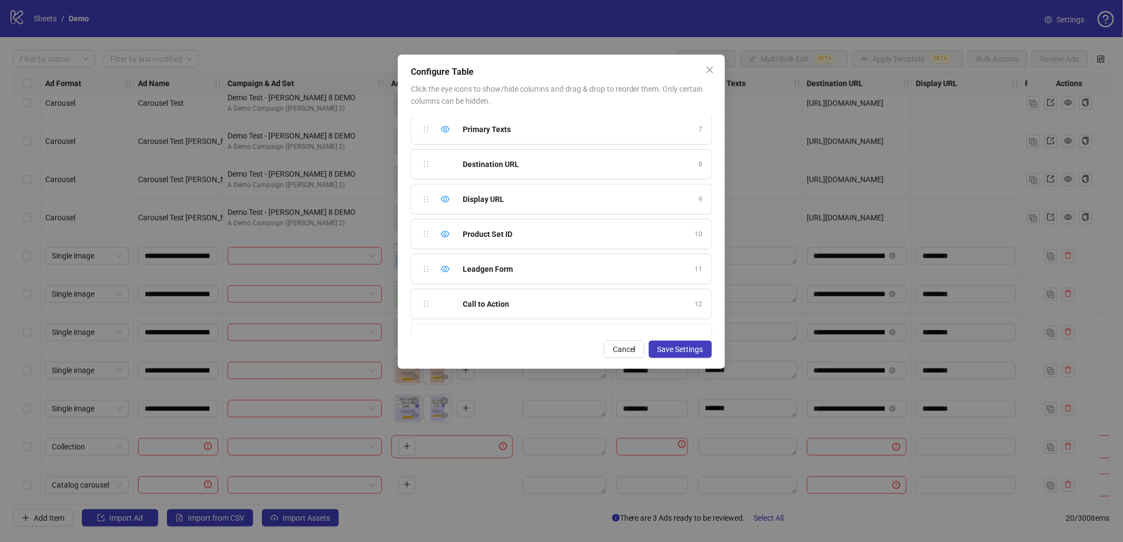
scroll to position [271, 0]
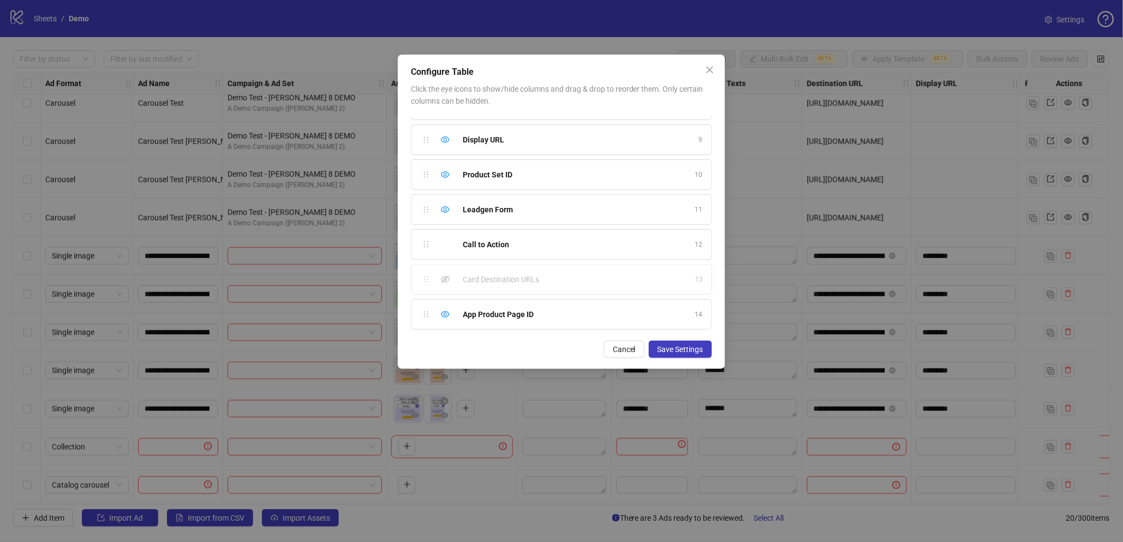
click at [500, 285] on div "Card Destination URLs 13" at bounding box center [561, 279] width 301 height 31
click at [440, 281] on div "Show column" at bounding box center [445, 279] width 13 height 13
click at [681, 339] on div "Configure Table Click the eye icons to show/hide columns and drag & drop to reo…" at bounding box center [561, 212] width 327 height 314
click at [679, 345] on span "Save Settings" at bounding box center [681, 349] width 46 height 9
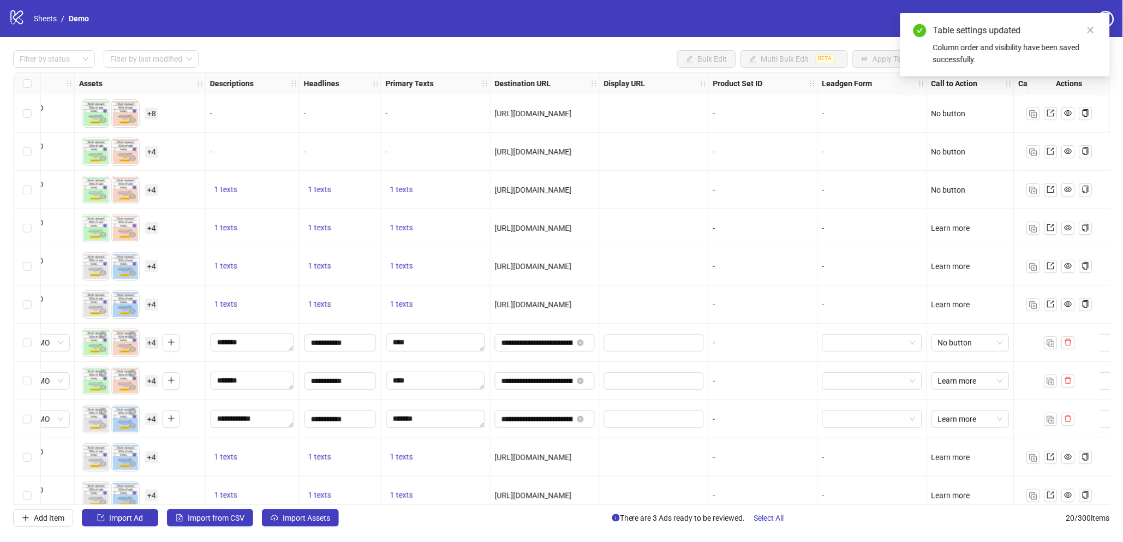
scroll to position [0, 260]
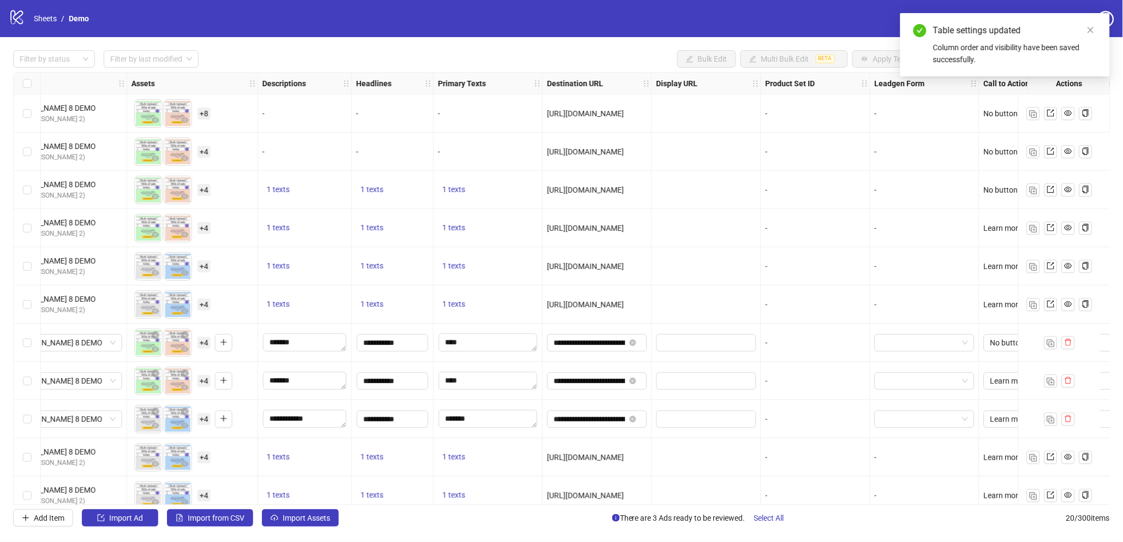
click at [708, 333] on div at bounding box center [706, 343] width 109 height 38
click at [701, 343] on input "text" at bounding box center [705, 343] width 85 height 12
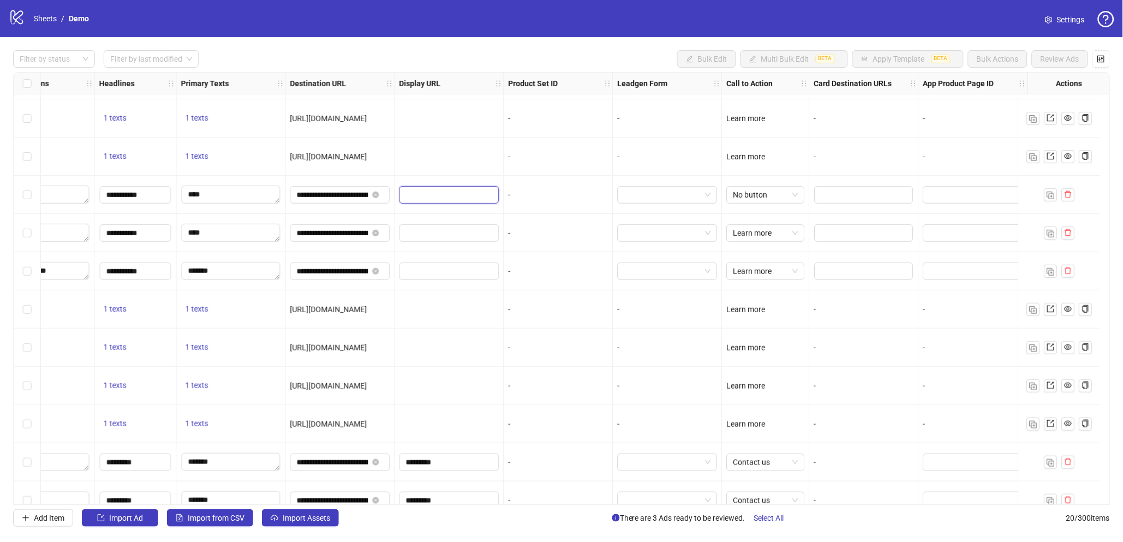
scroll to position [142, 526]
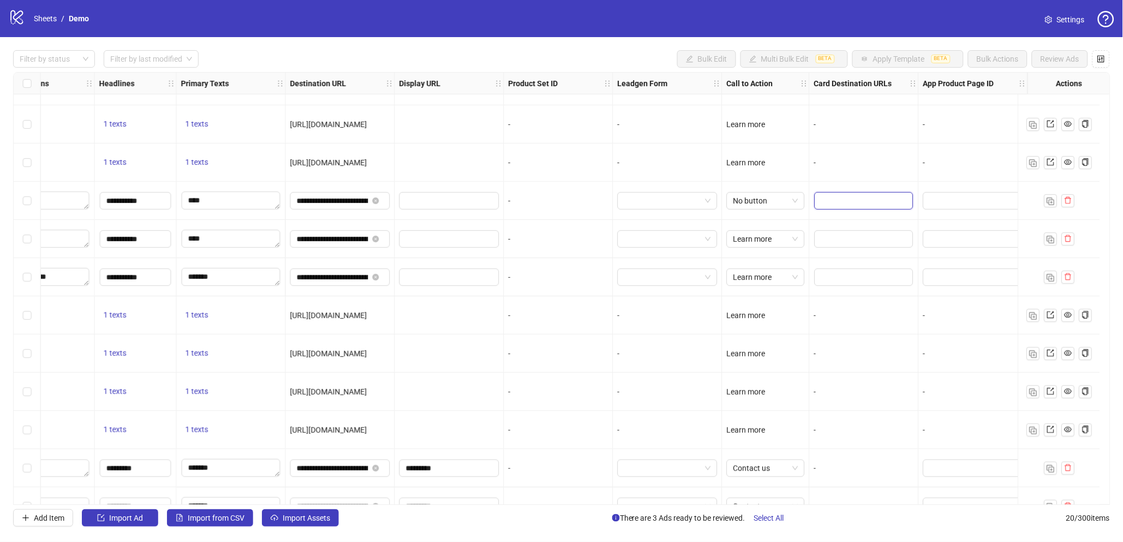
click at [839, 205] on input "Edit values" at bounding box center [864, 200] width 99 height 17
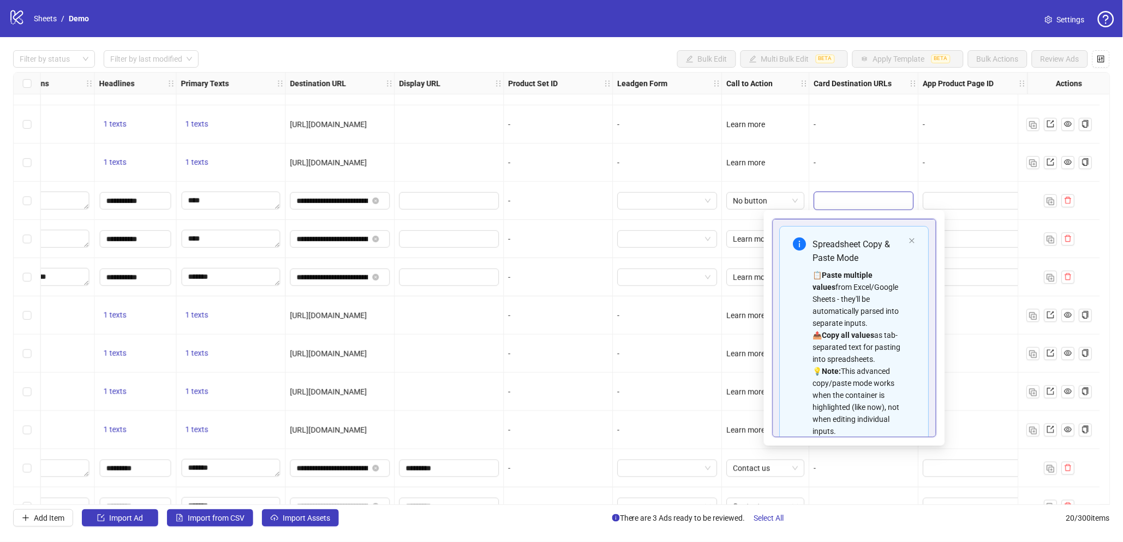
scroll to position [62, 0]
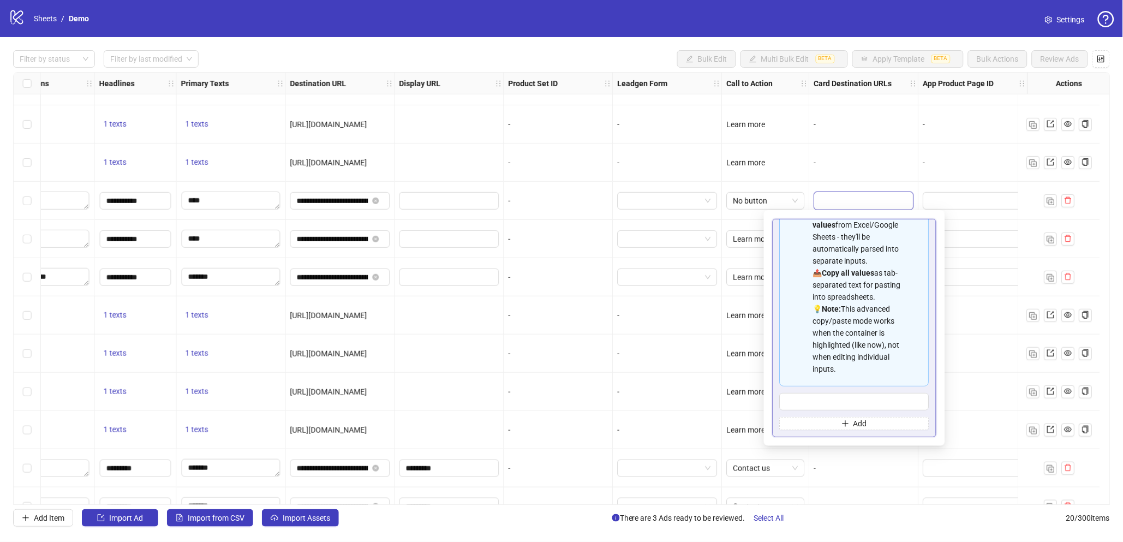
click at [522, 227] on div "-" at bounding box center [558, 239] width 109 height 38
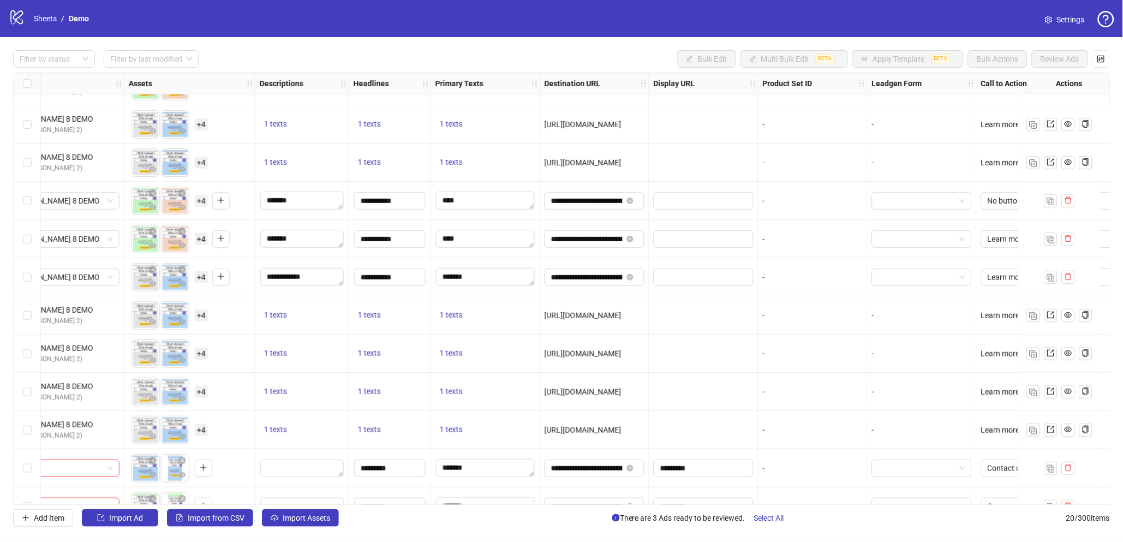
scroll to position [142, 225]
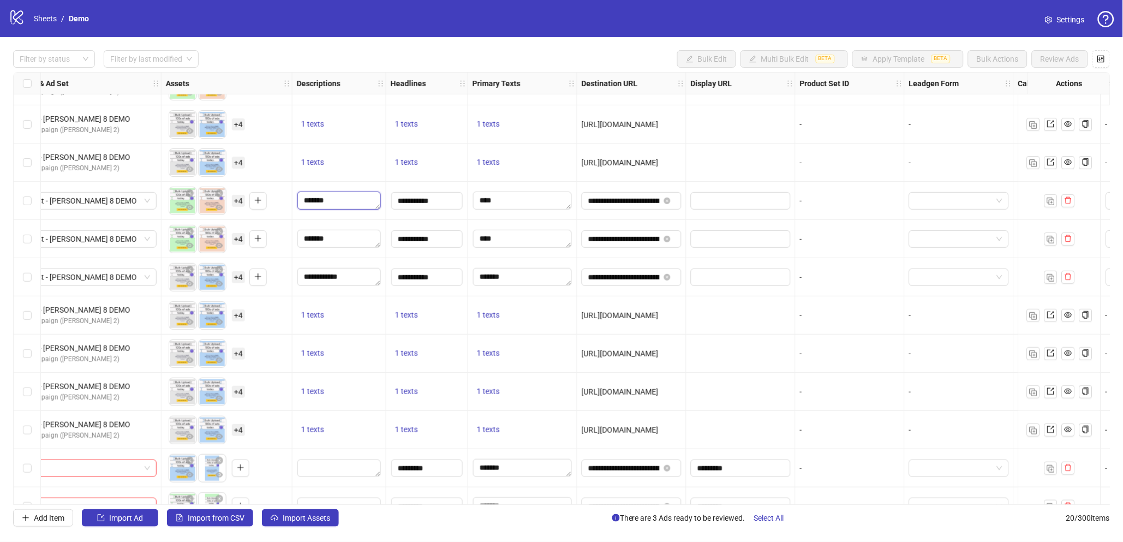
click at [361, 204] on textarea "*******" at bounding box center [339, 200] width 84 height 17
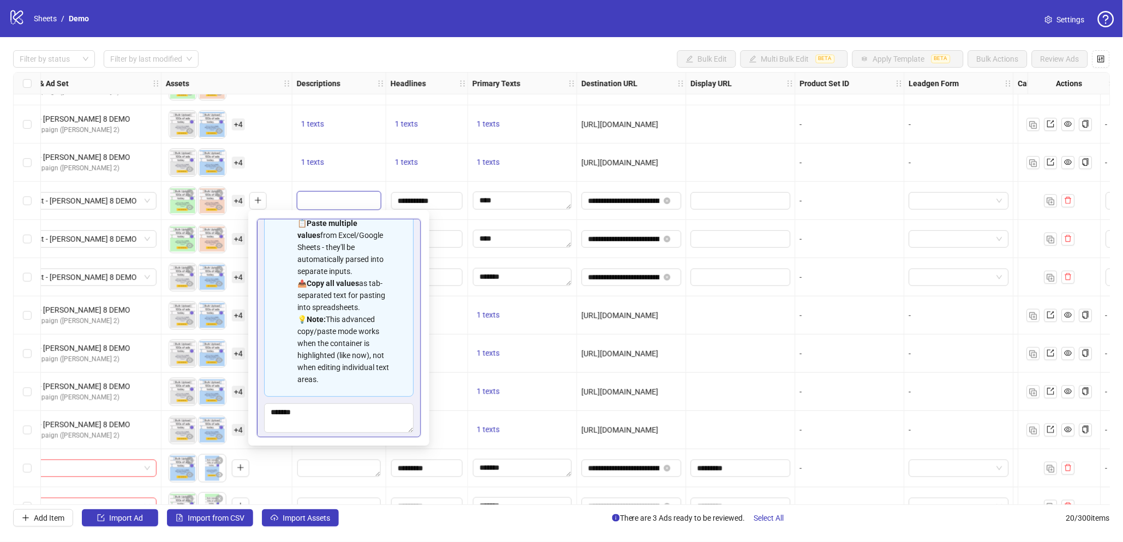
scroll to position [74, 0]
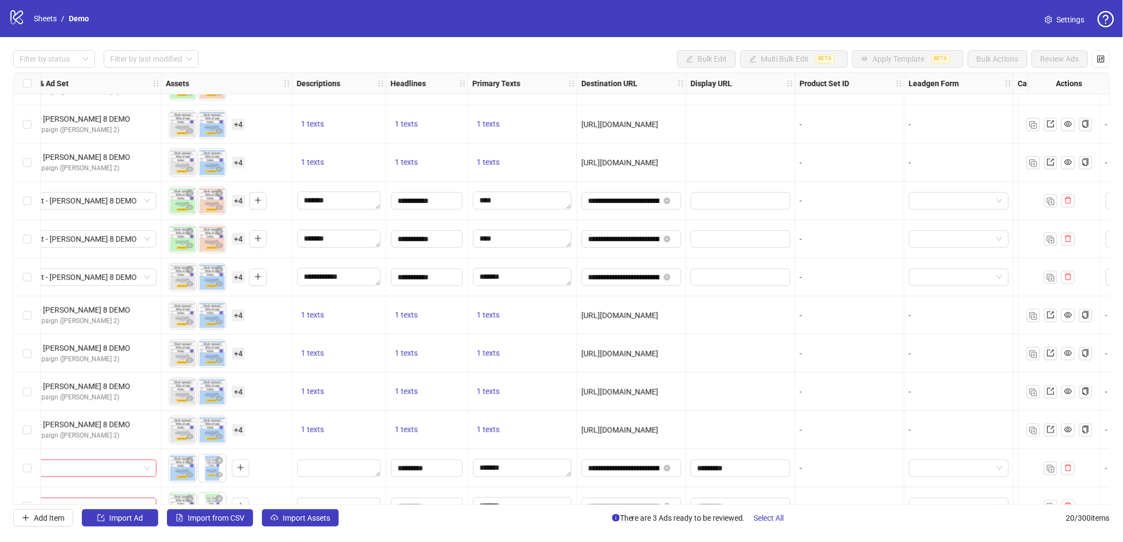
click at [404, 58] on div "Filter by status Filter by last modified Bulk Edit Multi Bulk Edit BETA Apply T…" at bounding box center [561, 58] width 1097 height 17
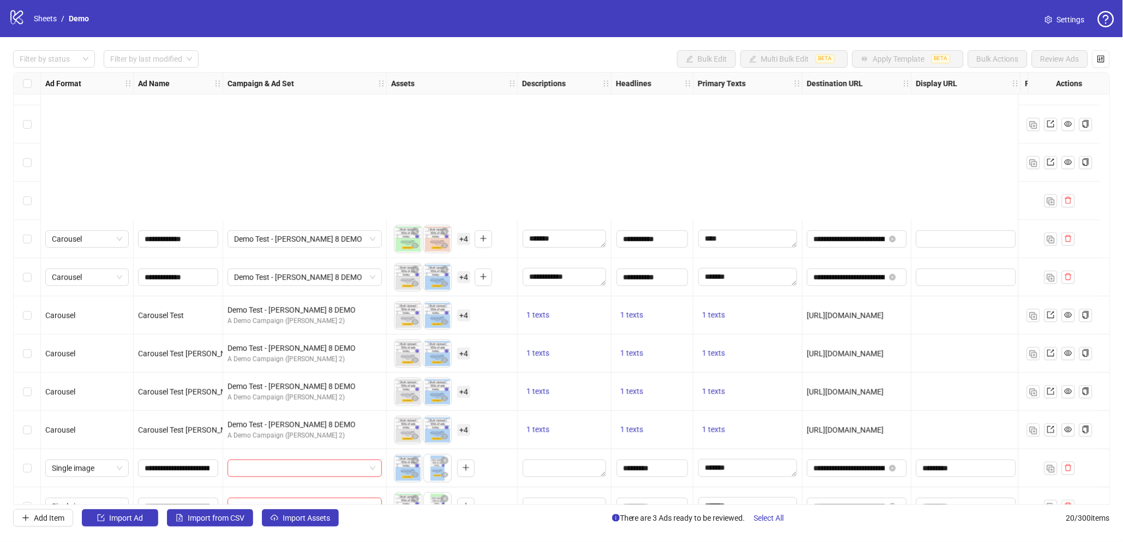
scroll to position [358, 0]
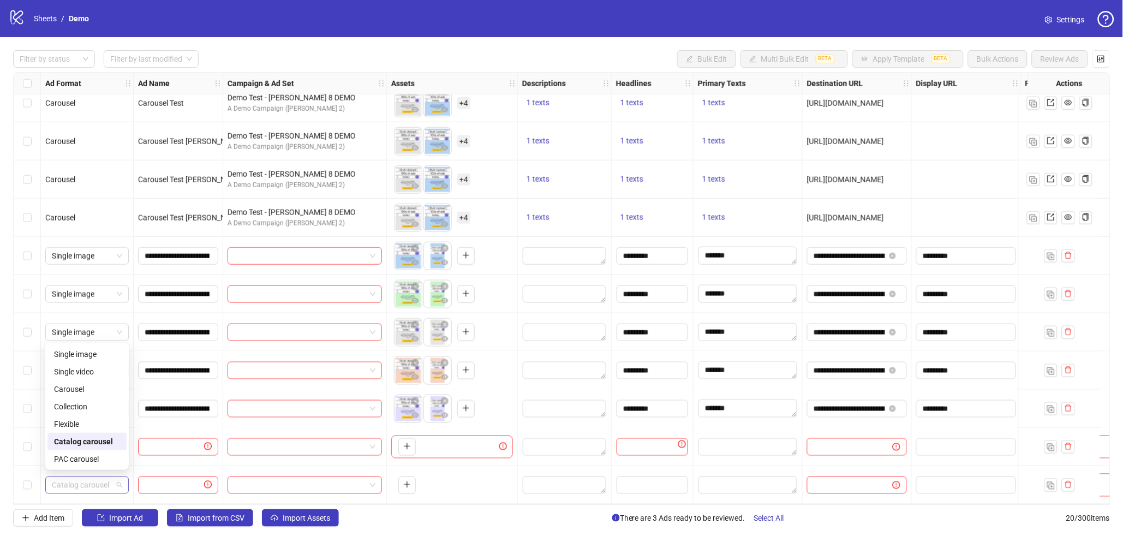
click at [119, 477] on span "Catalog carousel" at bounding box center [87, 485] width 70 height 16
click at [77, 458] on div "PAC carousel" at bounding box center [87, 459] width 66 height 12
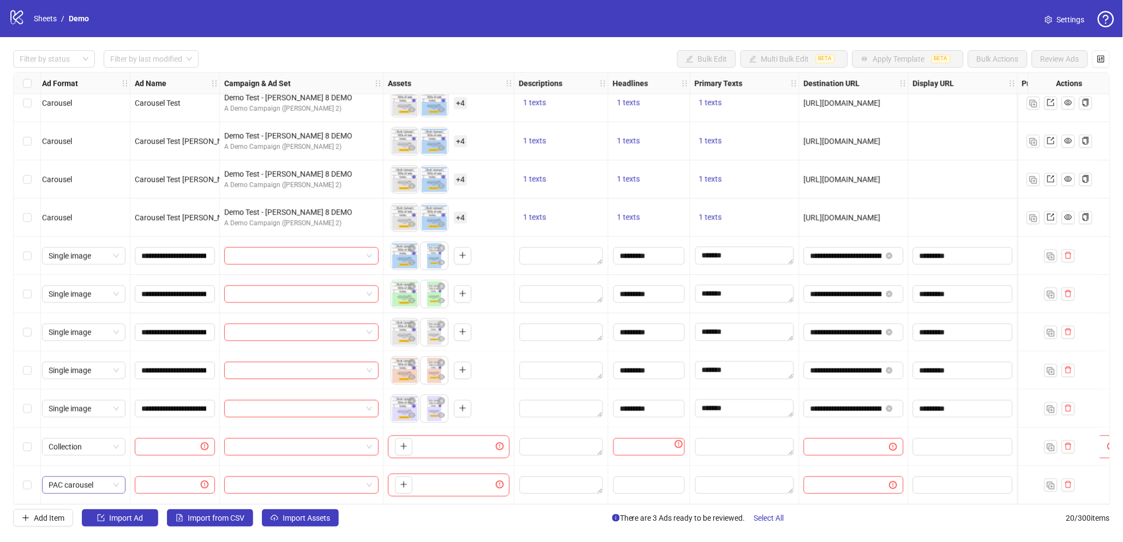
click at [116, 480] on div "**********" at bounding box center [562, 288] width 1098 height 433
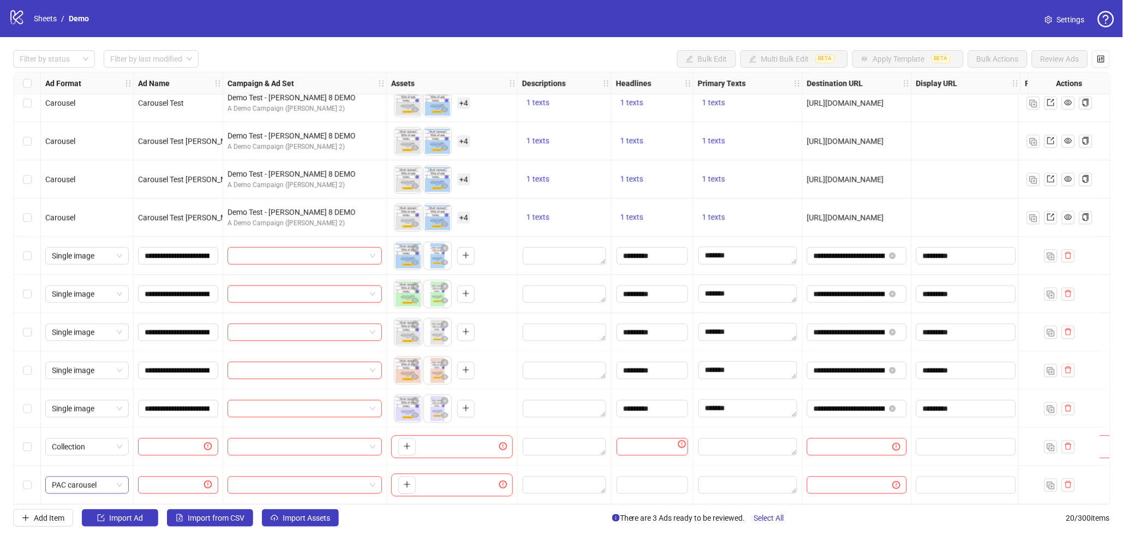
click at [93, 477] on span "PAC carousel" at bounding box center [87, 485] width 70 height 16
click at [112, 480] on span "PAC carousel" at bounding box center [87, 485] width 70 height 16
click at [403, 487] on button "button" at bounding box center [406, 484] width 17 height 17
click at [460, 486] on span "+ 6" at bounding box center [463, 485] width 13 height 12
click at [467, 491] on div "To pick up a draggable item, press the space bar. While dragging, use the arrow…" at bounding box center [432, 485] width 76 height 28
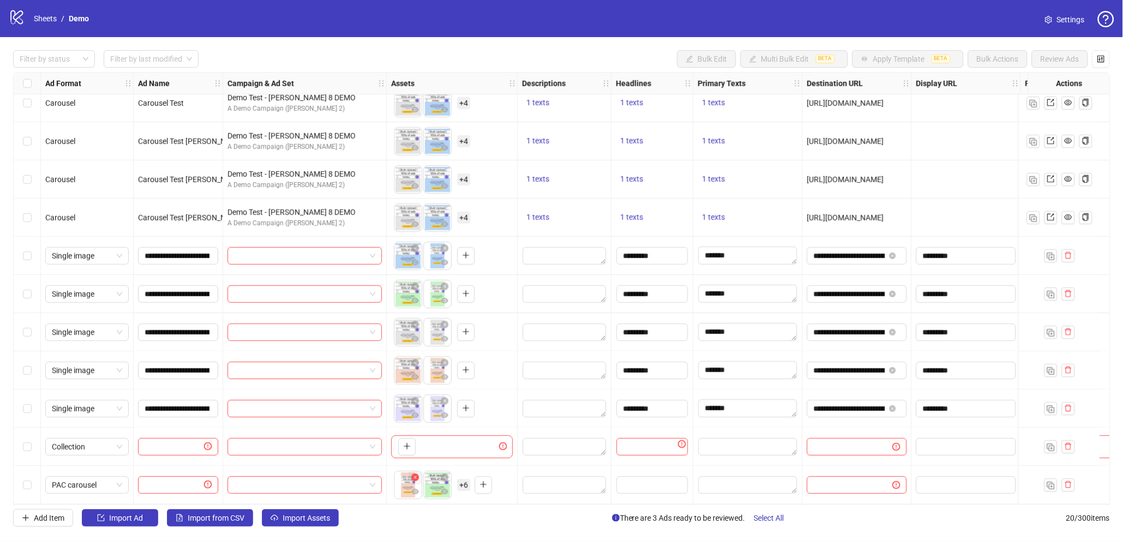
click at [412, 474] on icon "close-circle" at bounding box center [416, 478] width 8 height 8
click at [419, 472] on button "button" at bounding box center [415, 478] width 13 height 13
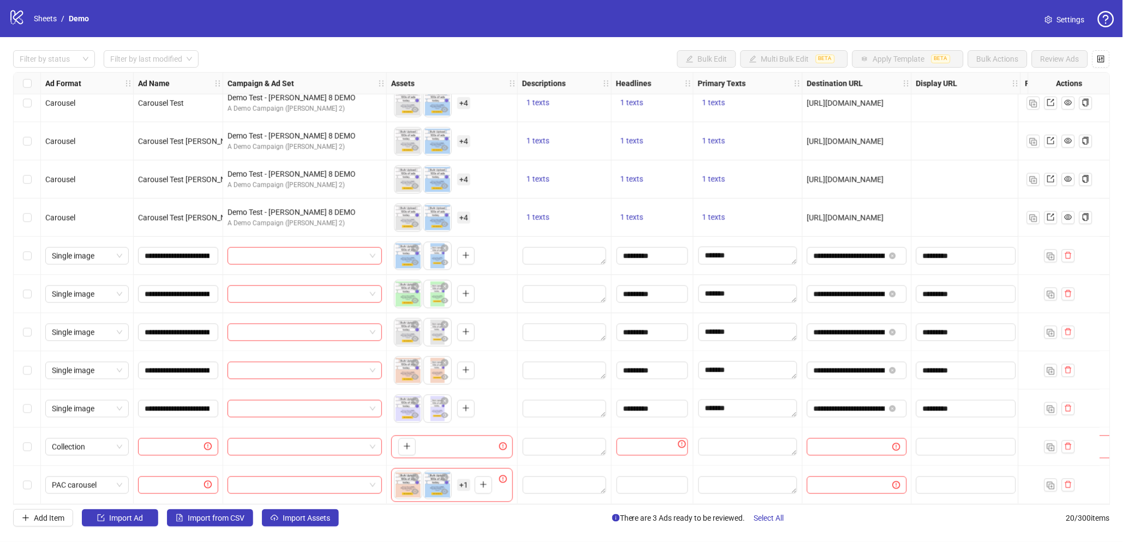
click at [419, 472] on button "button" at bounding box center [415, 478] width 13 height 13
click at [409, 483] on icon "plus" at bounding box center [407, 485] width 8 height 8
click at [486, 486] on button "button" at bounding box center [483, 484] width 17 height 17
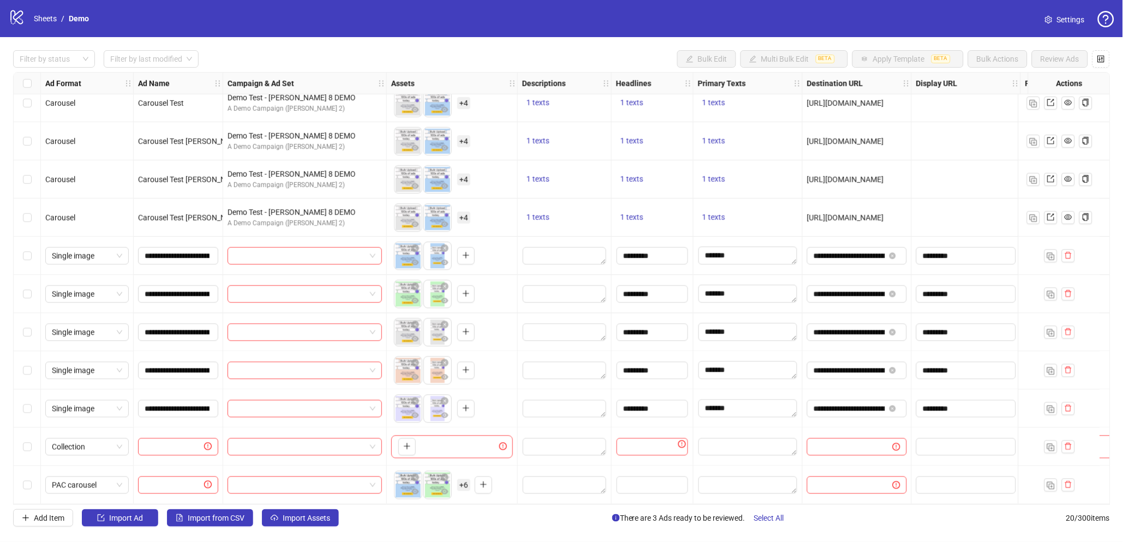
click at [462, 482] on span "+ 6" at bounding box center [463, 485] width 13 height 12
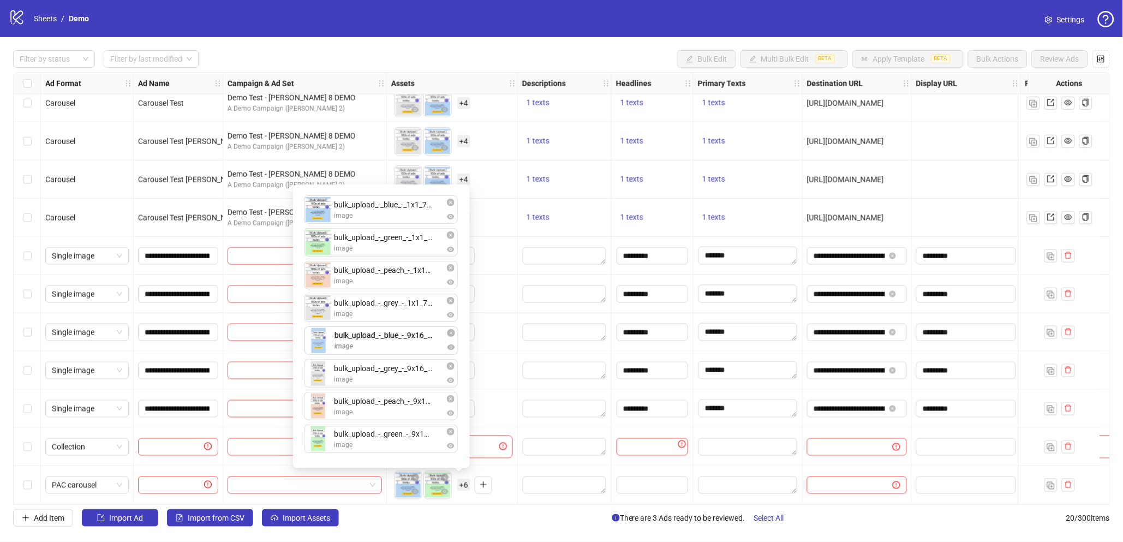
drag, startPoint x: 310, startPoint y: 379, endPoint x: 319, endPoint y: 349, distance: 31.3
click at [319, 349] on div "bulk_upload_-_blue_-_1x1_720.png image bulk_upload_-_green_-_1x1_720.png image …" at bounding box center [382, 326] width 164 height 271
drag, startPoint x: 324, startPoint y: 443, endPoint x: 325, endPoint y: 375, distance: 67.1
click at [325, 375] on div "bulk_upload_-_blue_-_1x1_720.png image bulk_upload_-_green_-_1x1_720.png image …" at bounding box center [382, 326] width 164 height 271
click at [321, 404] on div "bulk_upload_-_blue_-_1x1_720.png image bulk_upload_-_green_-_1x1_720.png image …" at bounding box center [382, 326] width 164 height 271
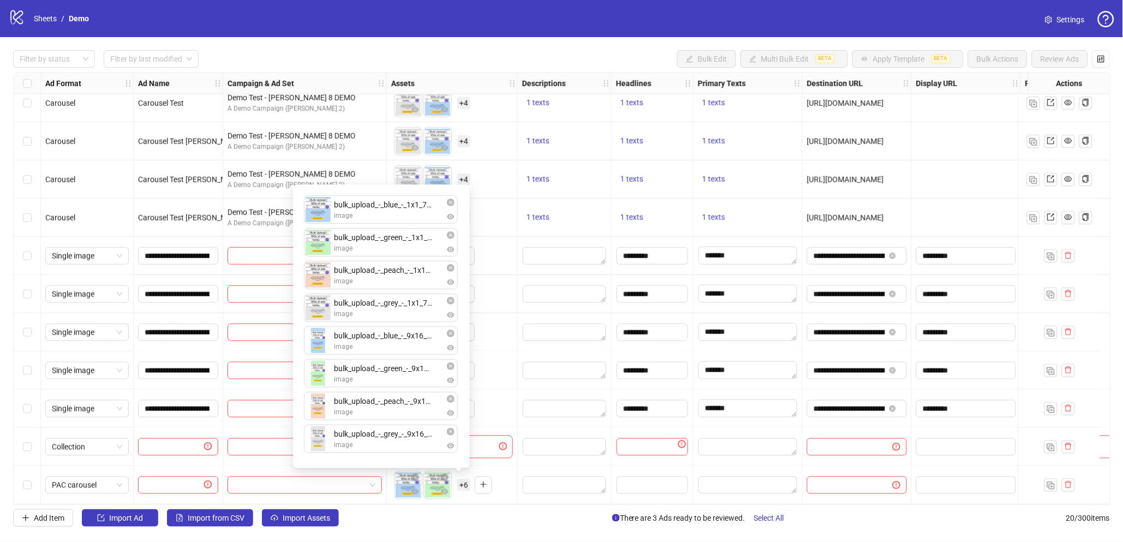
click at [506, 499] on div "To pick up a draggable item, press the space bar. While dragging, use the arrow…" at bounding box center [452, 485] width 131 height 38
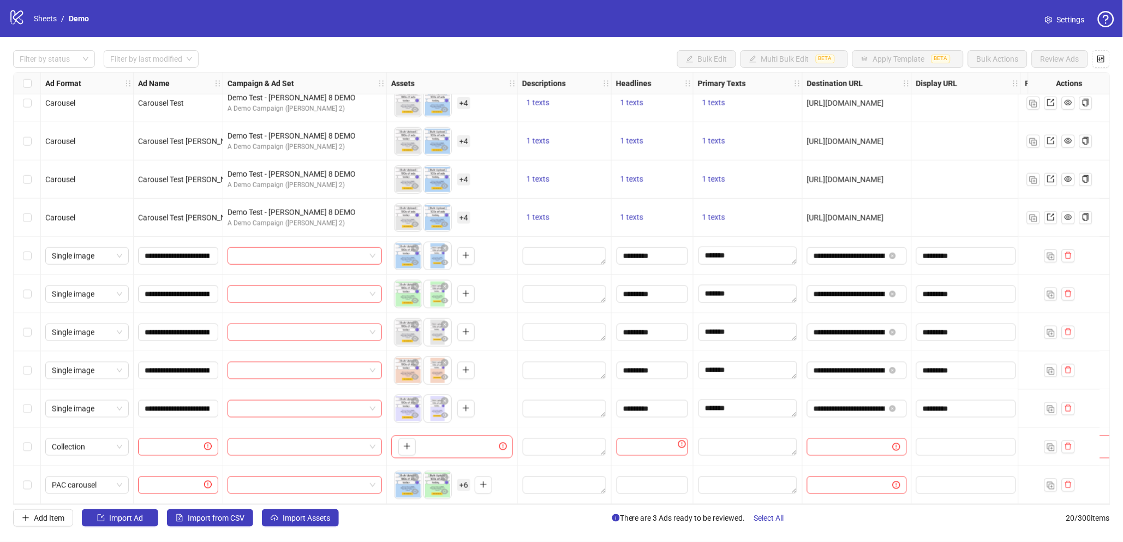
click at [457, 479] on span "+ 6" at bounding box center [463, 485] width 13 height 12
click at [414, 509] on div "**********" at bounding box center [561, 288] width 1123 height 503
click at [457, 484] on span "+ 6" at bounding box center [463, 485] width 13 height 12
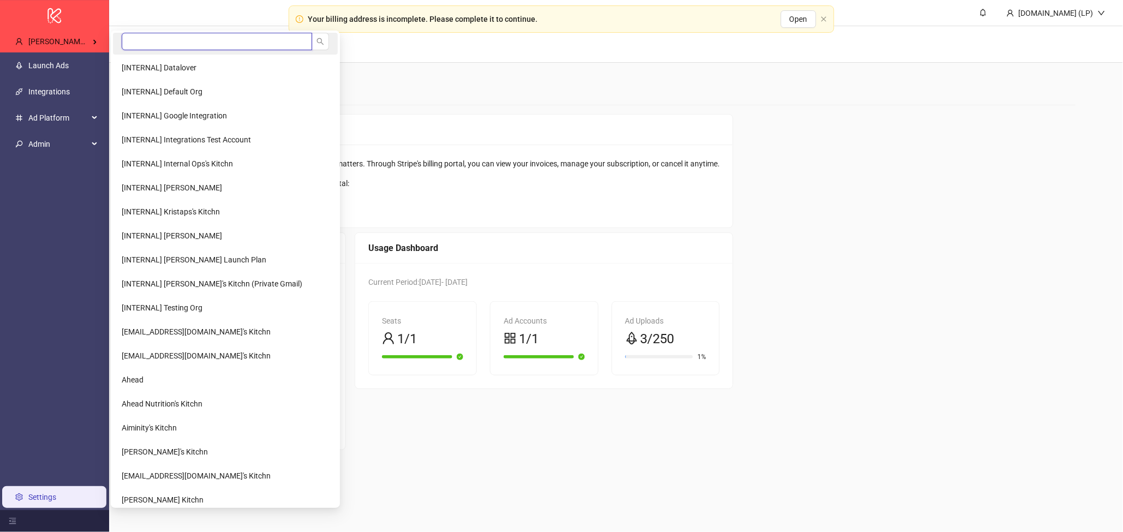
click at [182, 42] on input "search" at bounding box center [217, 41] width 190 height 17
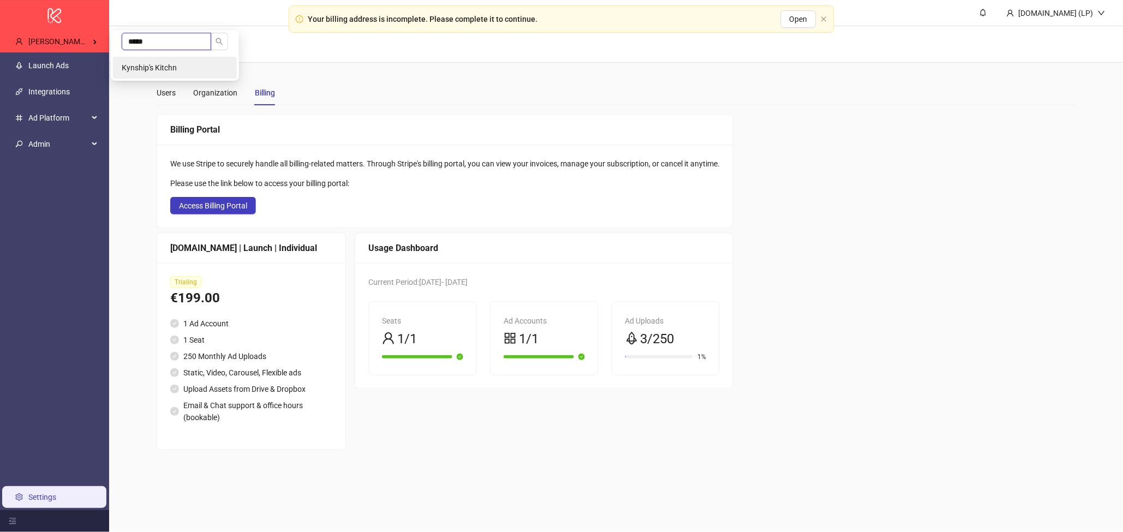
type input "*****"
click at [200, 58] on li "Kynship's Kitchn" at bounding box center [175, 68] width 124 height 22
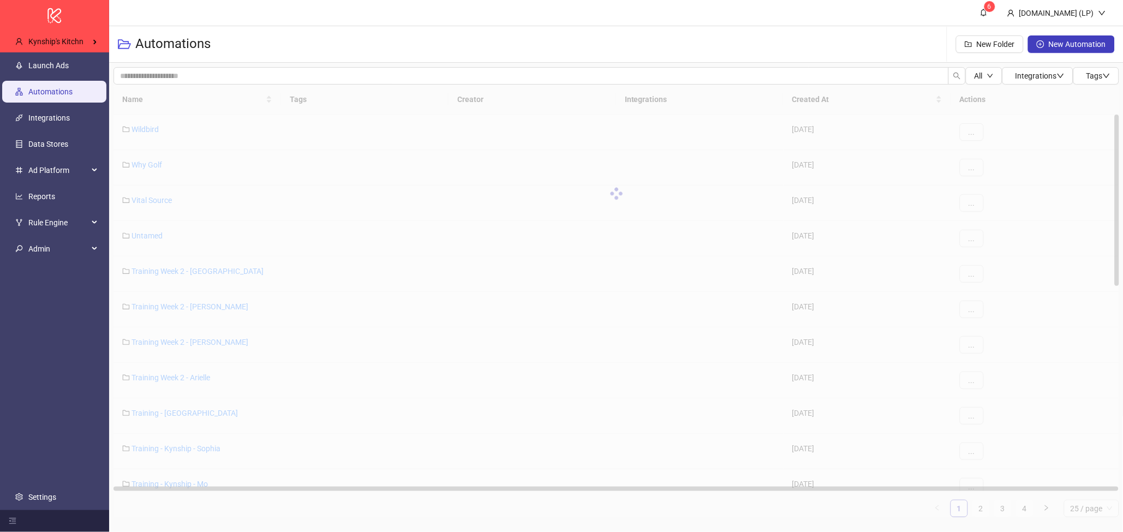
click at [73, 87] on link "Automations" at bounding box center [50, 91] width 44 height 9
click at [69, 67] on link "Launch Ads" at bounding box center [48, 65] width 40 height 9
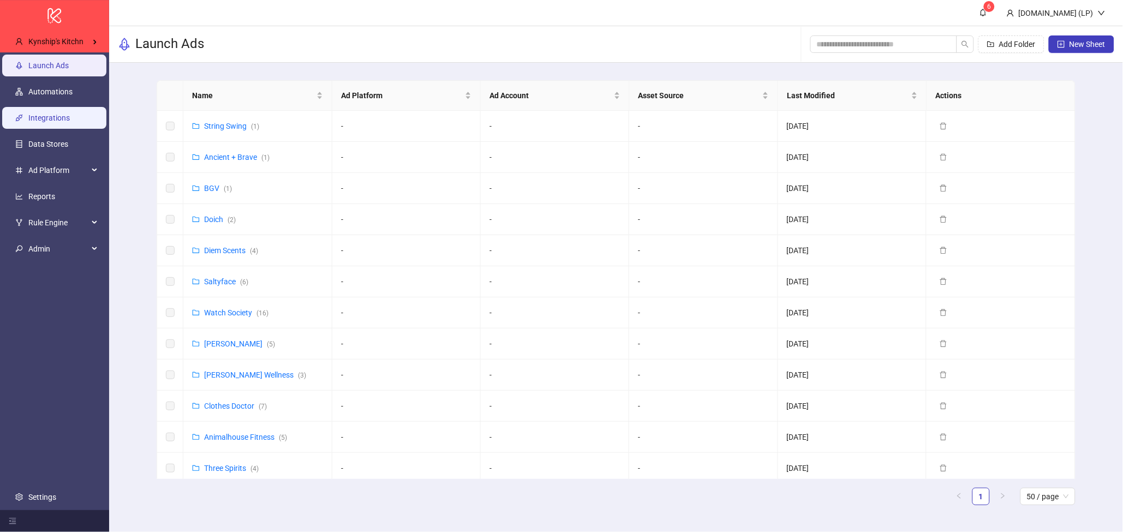
click at [52, 122] on link "Integrations" at bounding box center [48, 118] width 41 height 9
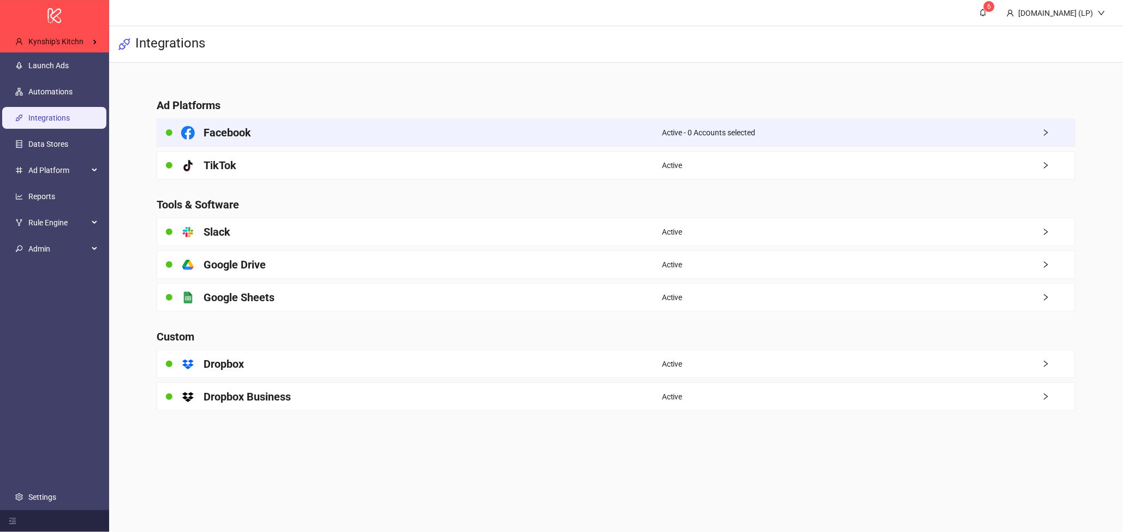
click at [295, 127] on div "Facebook" at bounding box center [409, 132] width 505 height 27
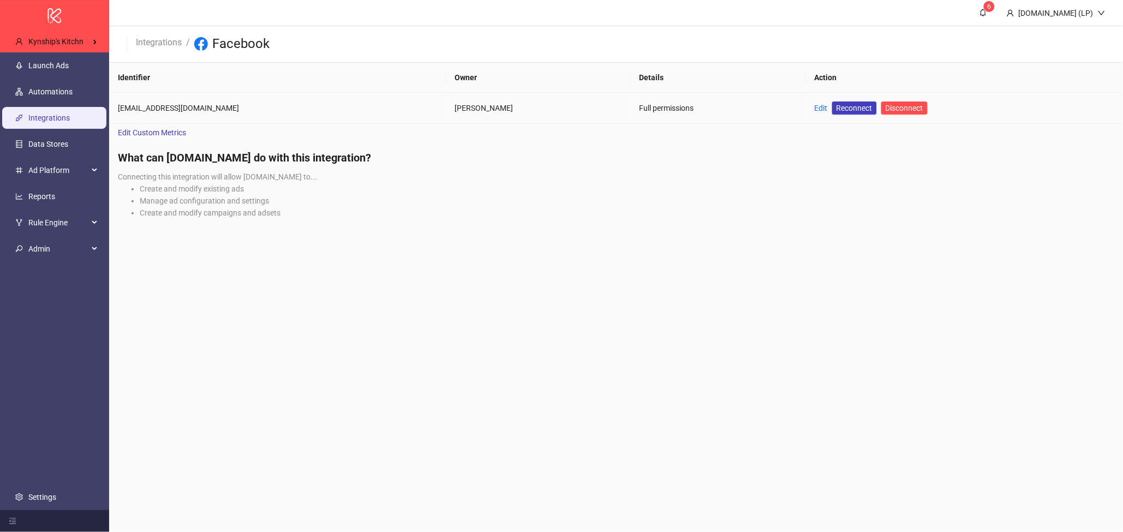
click at [815, 112] on div "Edit" at bounding box center [821, 108] width 13 height 12
click at [815, 109] on link "Edit" at bounding box center [821, 108] width 13 height 9
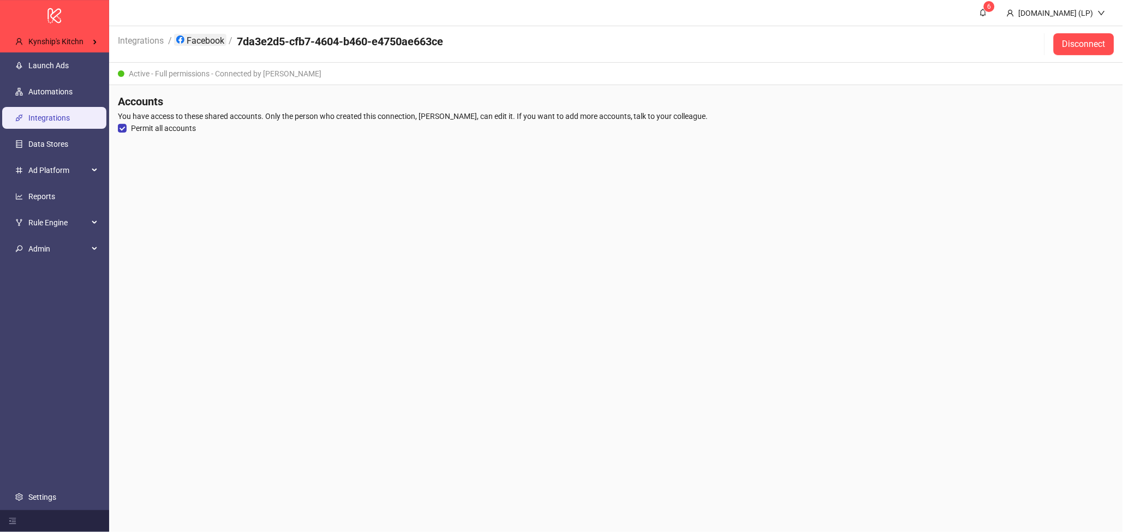
click at [211, 37] on link "Facebook" at bounding box center [200, 40] width 52 height 12
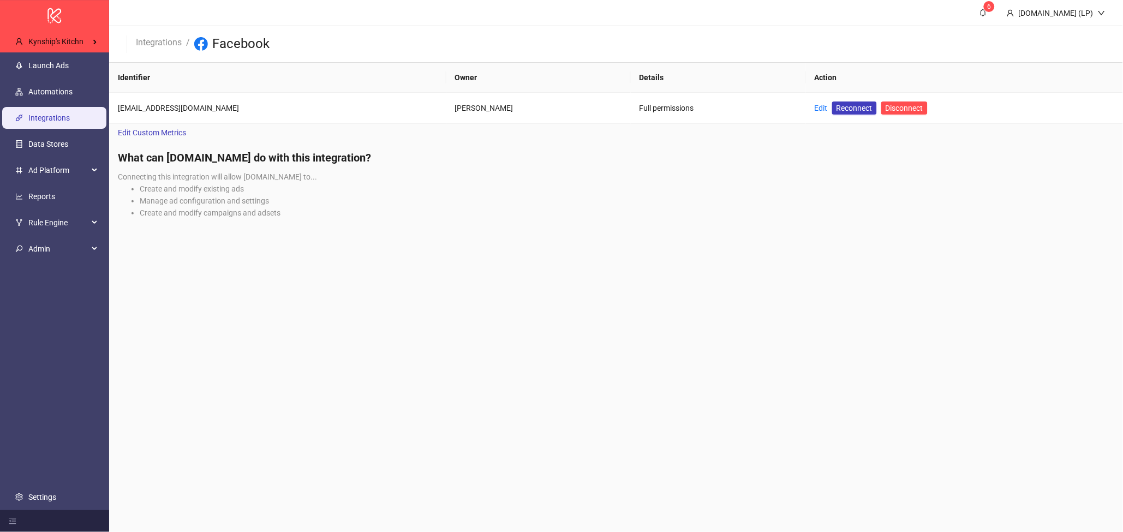
click at [61, 77] on ul "Launch Ads Automations Integrations Data Stores Ad Platform Reports Rule Engine…" at bounding box center [54, 281] width 109 height 458
click at [63, 70] on link "Launch Ads" at bounding box center [48, 65] width 40 height 9
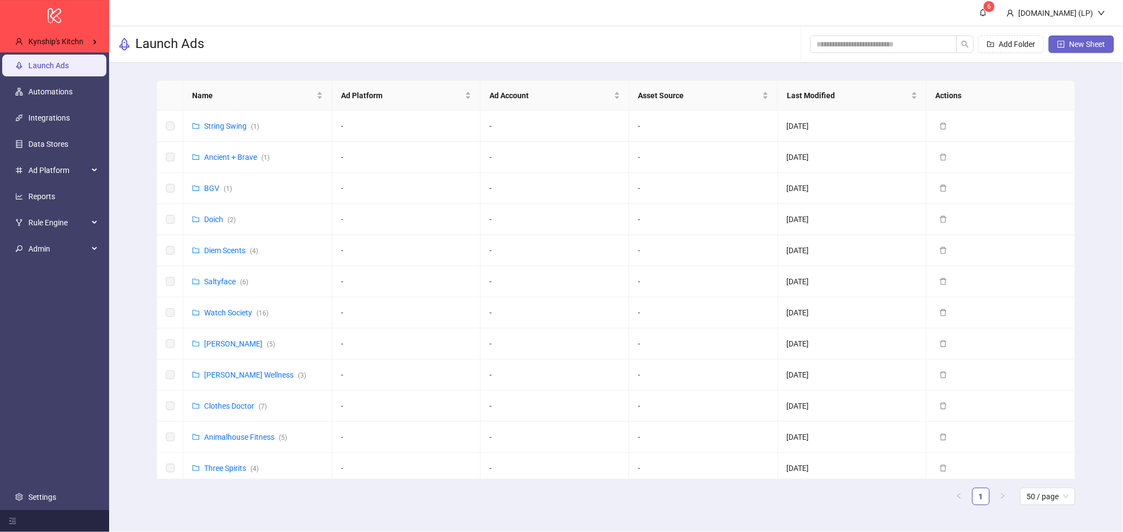
click at [1093, 47] on span "New Sheet" at bounding box center [1088, 44] width 36 height 9
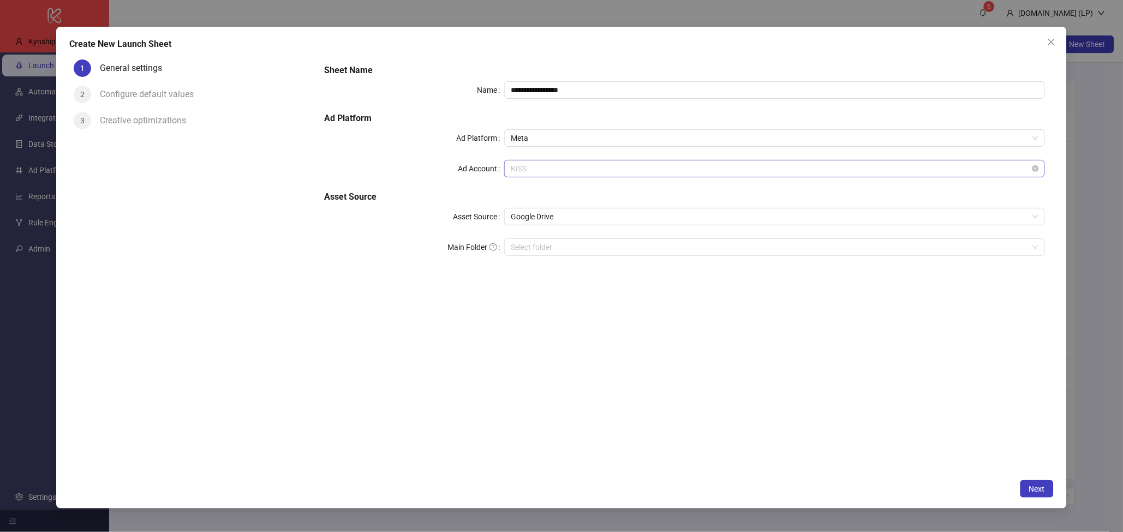
click at [540, 166] on span "KISS" at bounding box center [775, 168] width 528 height 16
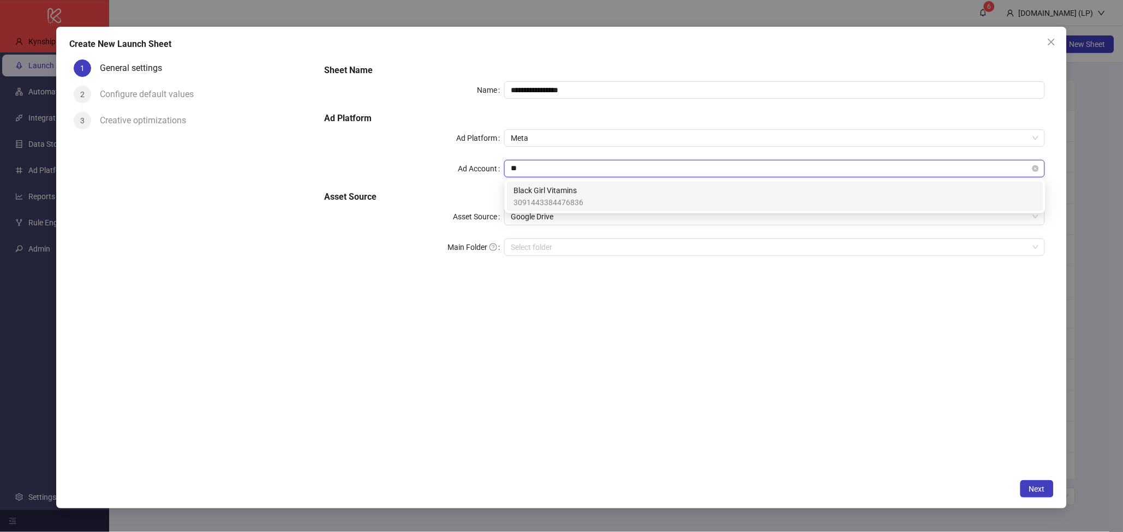
type input "*"
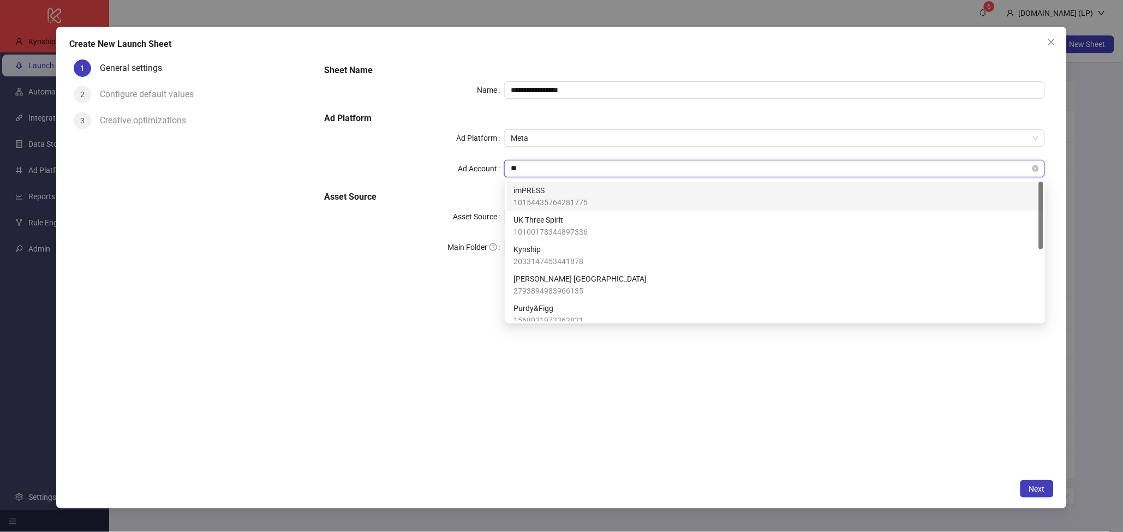
type input "***"
